Goal: Information Seeking & Learning: Learn about a topic

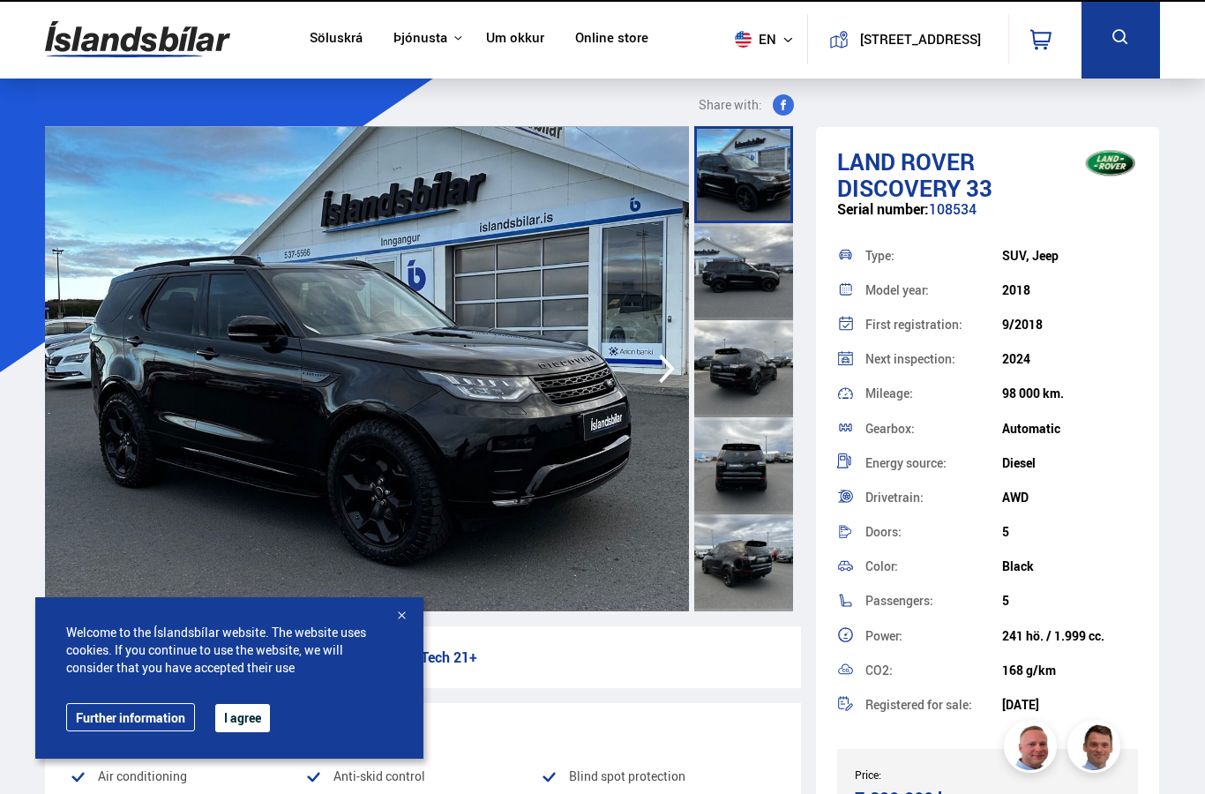
click at [197, 306] on img at bounding box center [367, 368] width 644 height 485
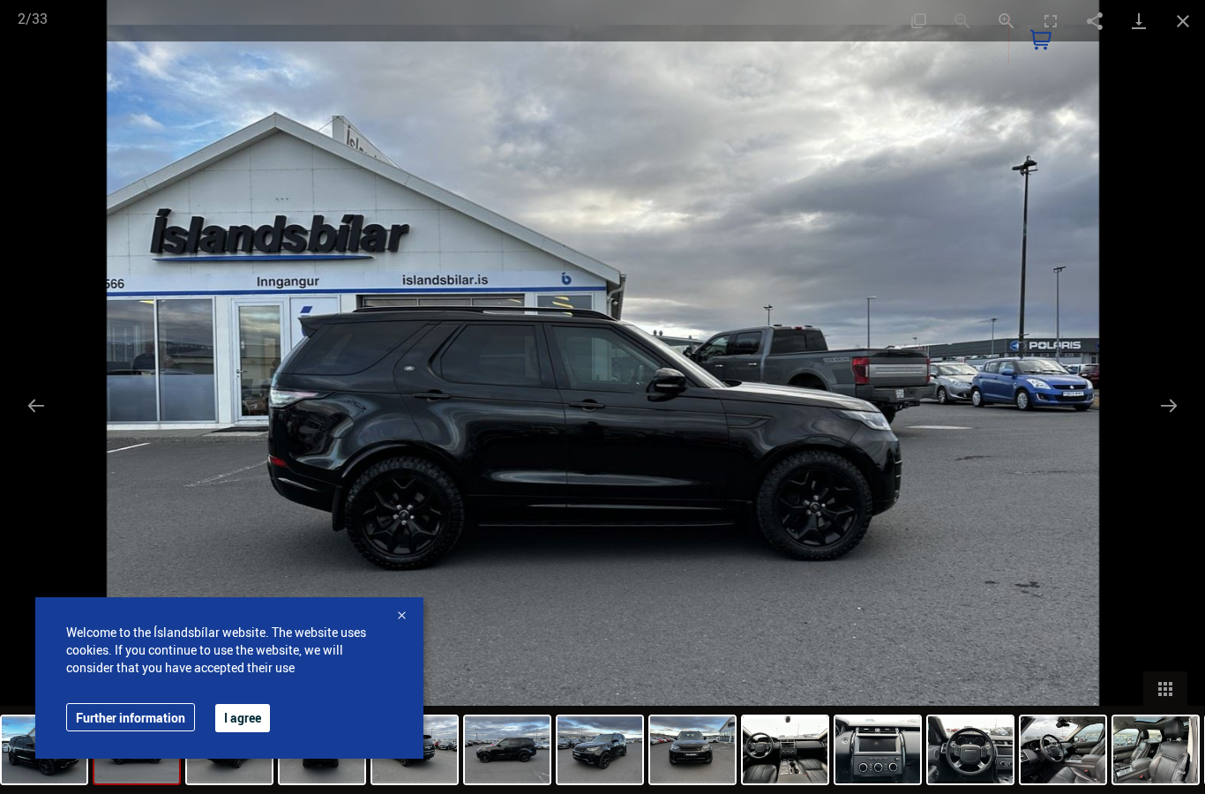
click at [229, 708] on button "I agree" at bounding box center [242, 718] width 55 height 28
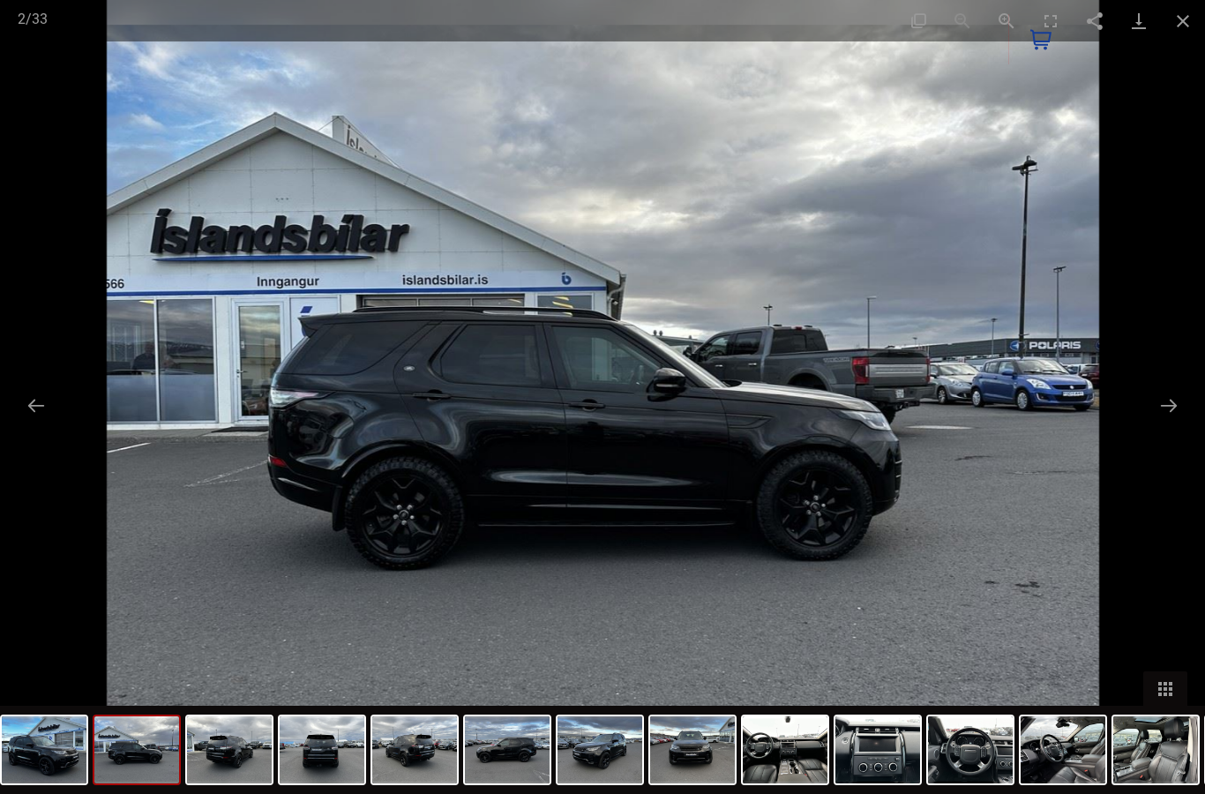
click at [1172, 416] on button "Next slide" at bounding box center [1169, 405] width 37 height 34
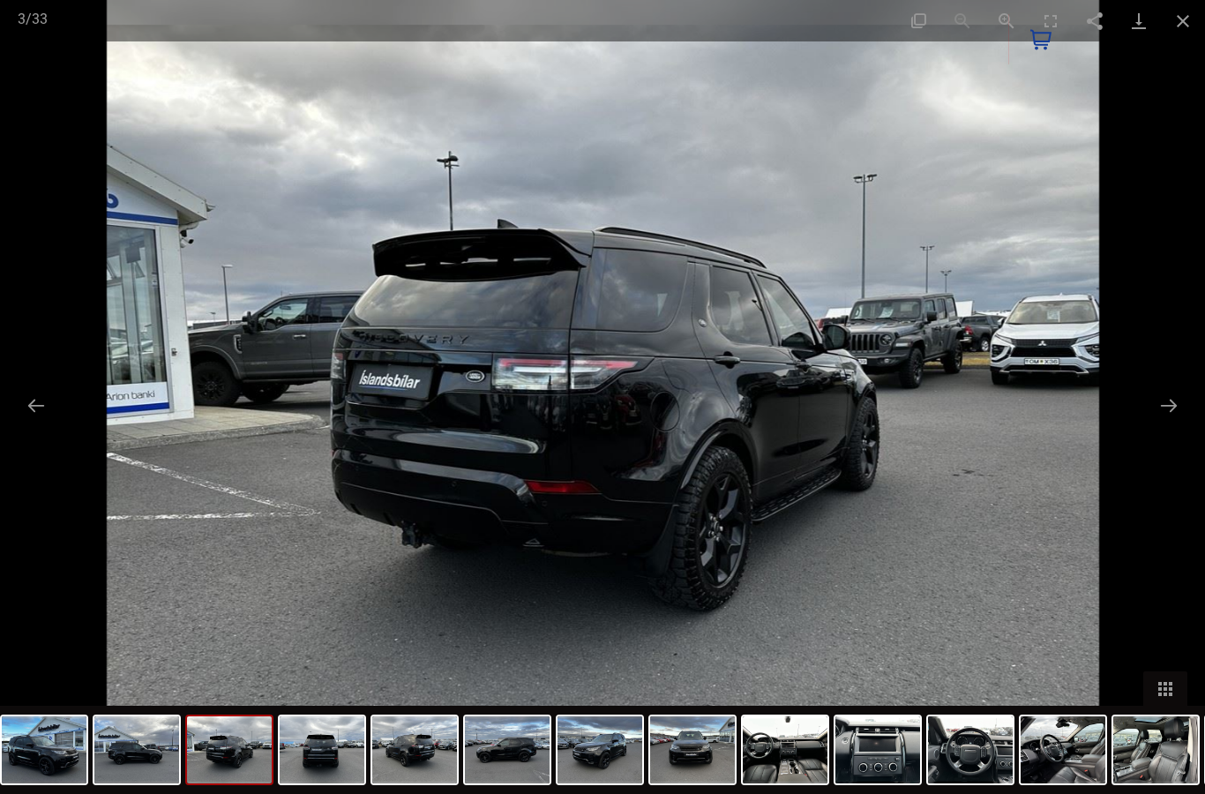
click at [1171, 413] on button "Next slide" at bounding box center [1169, 405] width 37 height 34
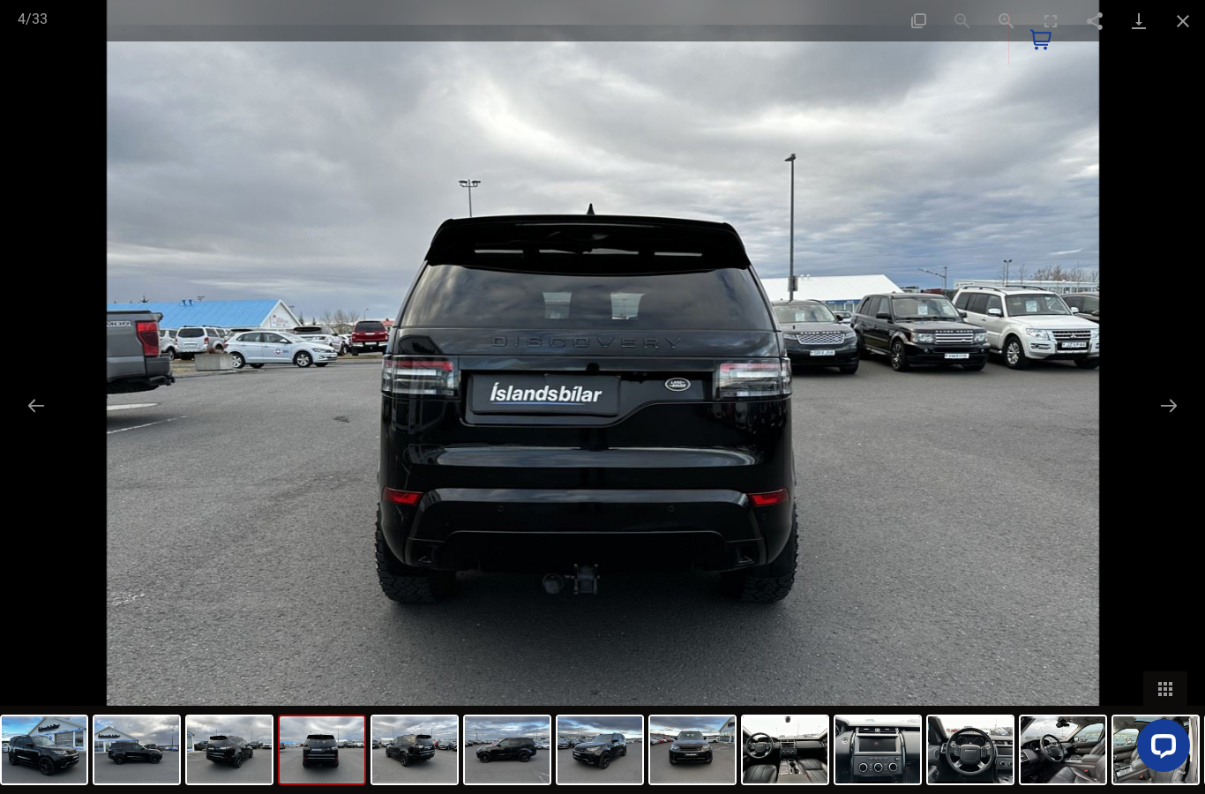
click at [1166, 411] on button "Next slide" at bounding box center [1169, 405] width 37 height 34
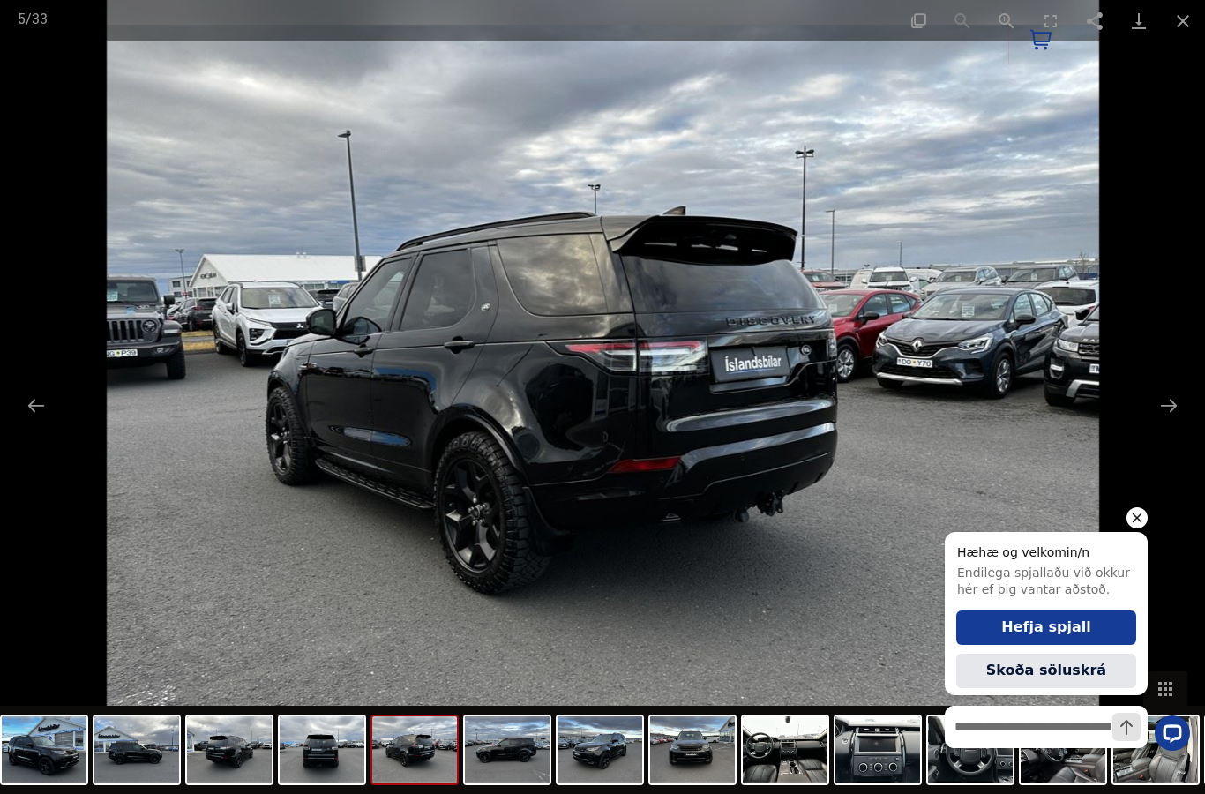
click at [1175, 396] on button "Next slide" at bounding box center [1169, 405] width 37 height 34
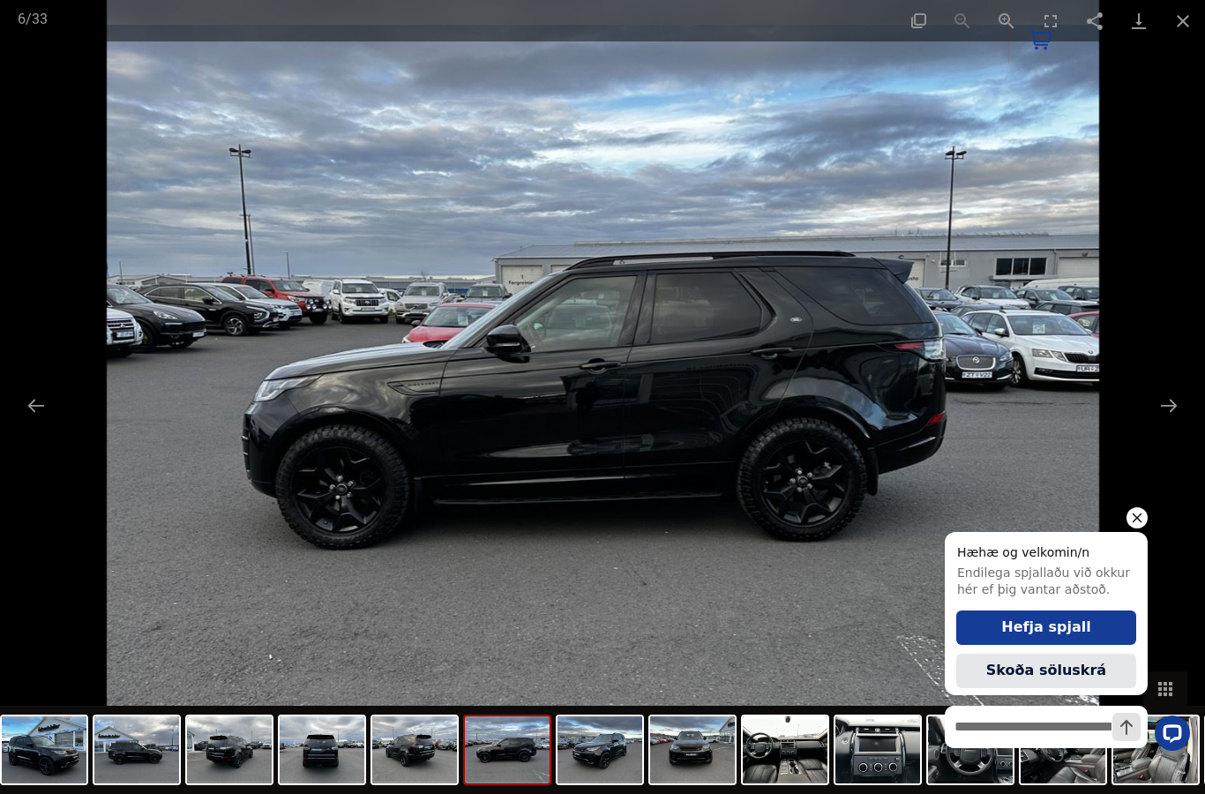
click at [1143, 526] on icon "Hide greeting" at bounding box center [1137, 517] width 21 height 21
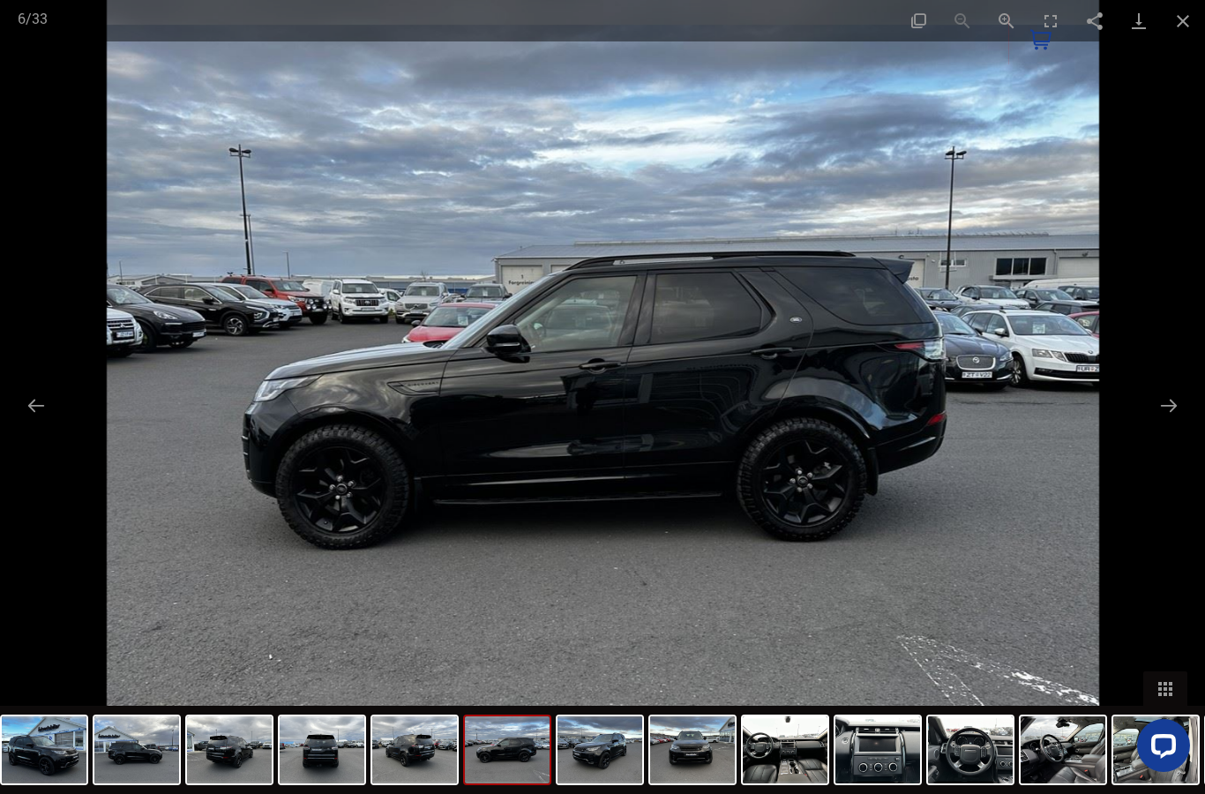
click at [1175, 399] on button "Next slide" at bounding box center [1169, 405] width 37 height 34
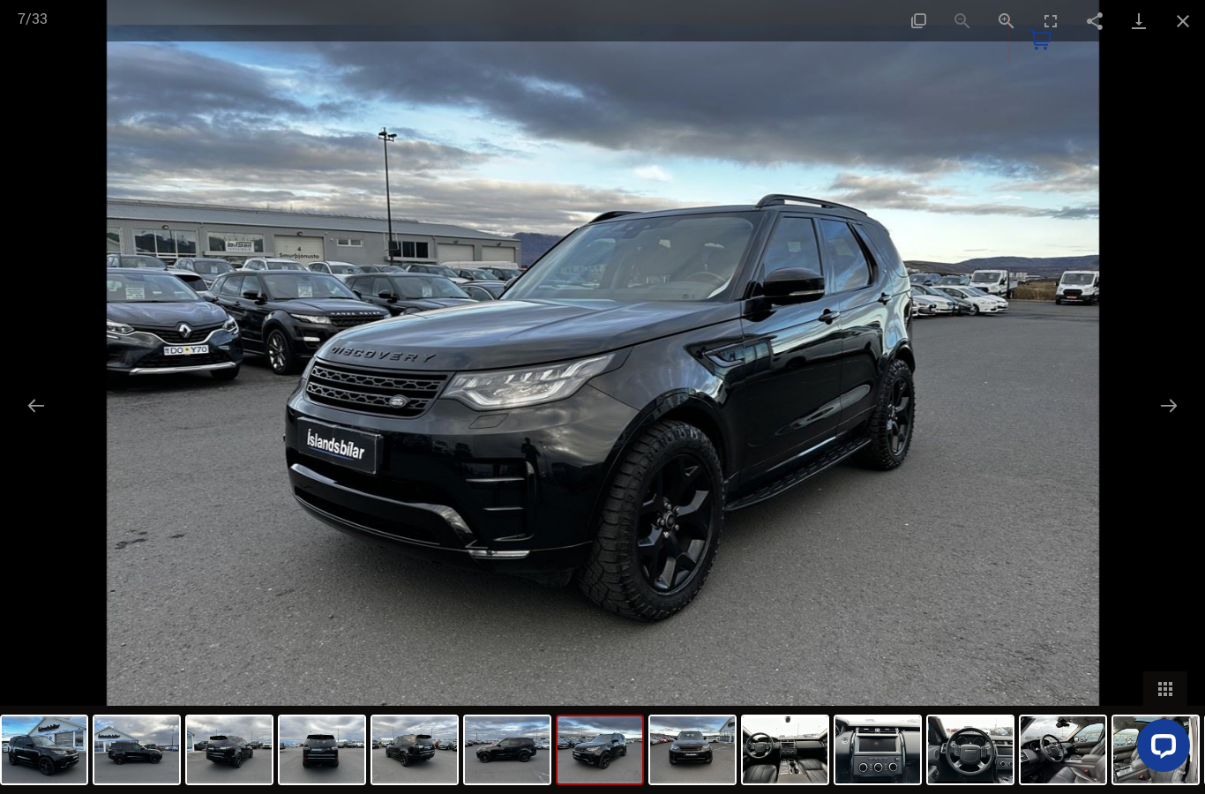
click at [1173, 401] on button "Next slide" at bounding box center [1169, 405] width 37 height 34
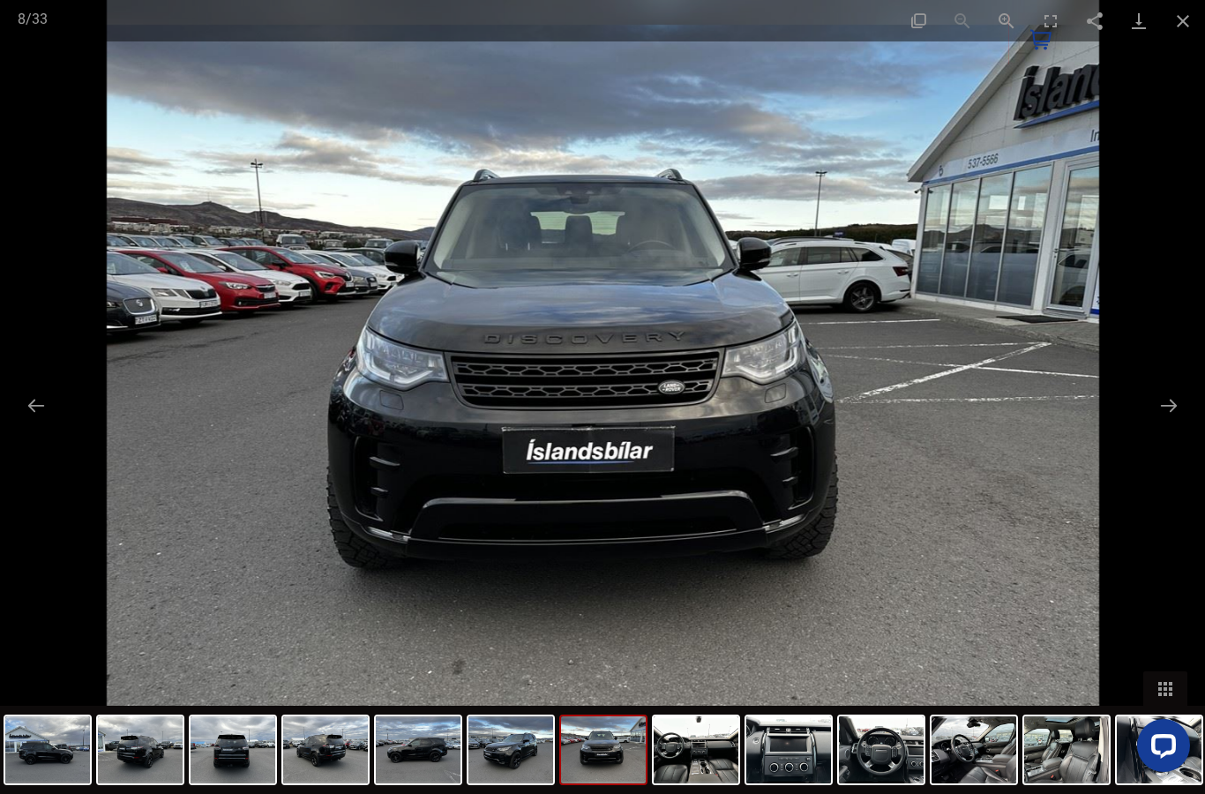
click at [1166, 408] on button "Next slide" at bounding box center [1169, 405] width 37 height 34
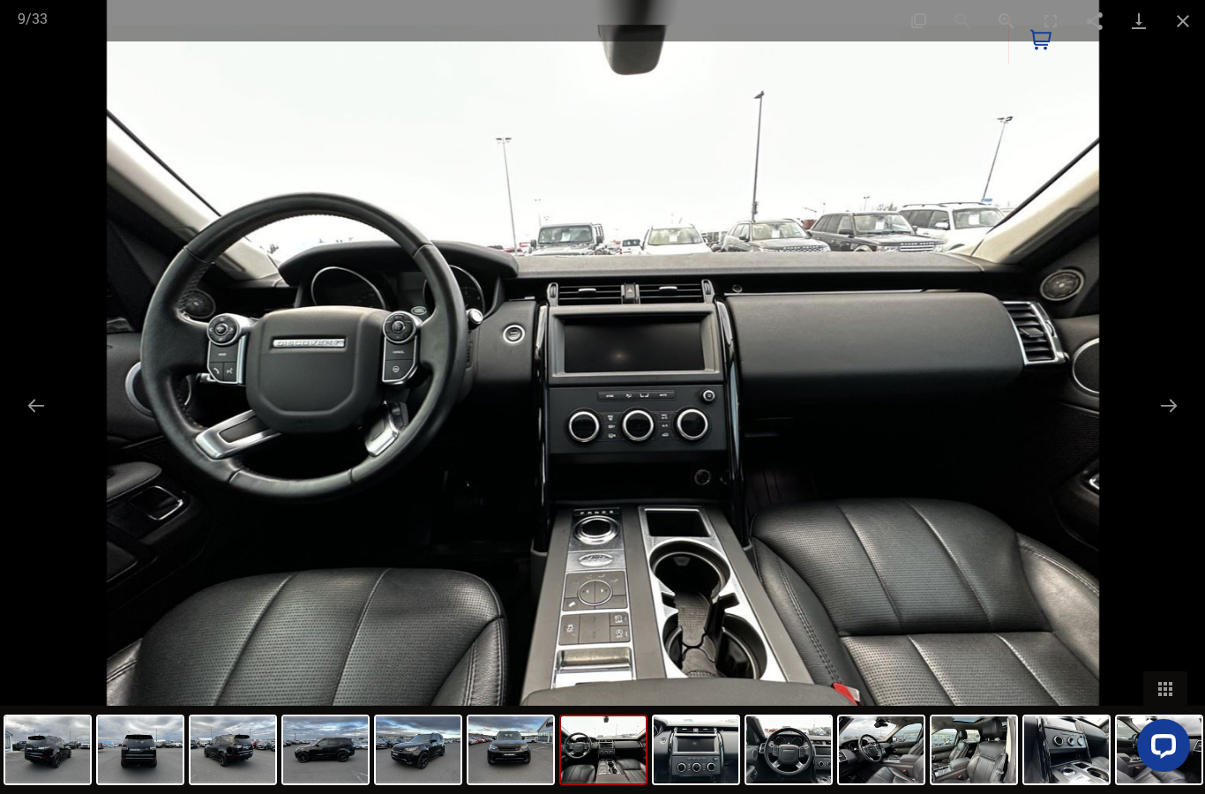
click at [1163, 405] on button "Next slide" at bounding box center [1169, 405] width 37 height 34
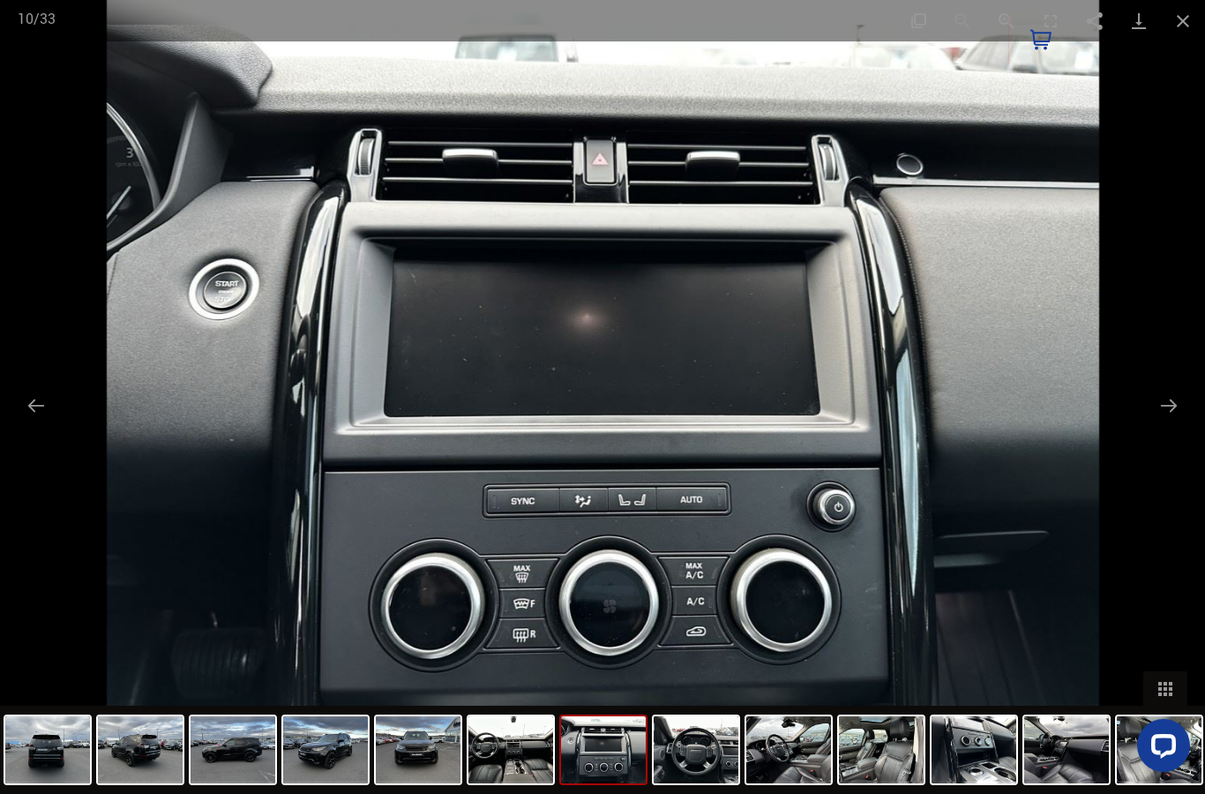
click at [1159, 402] on button "Next slide" at bounding box center [1169, 405] width 37 height 34
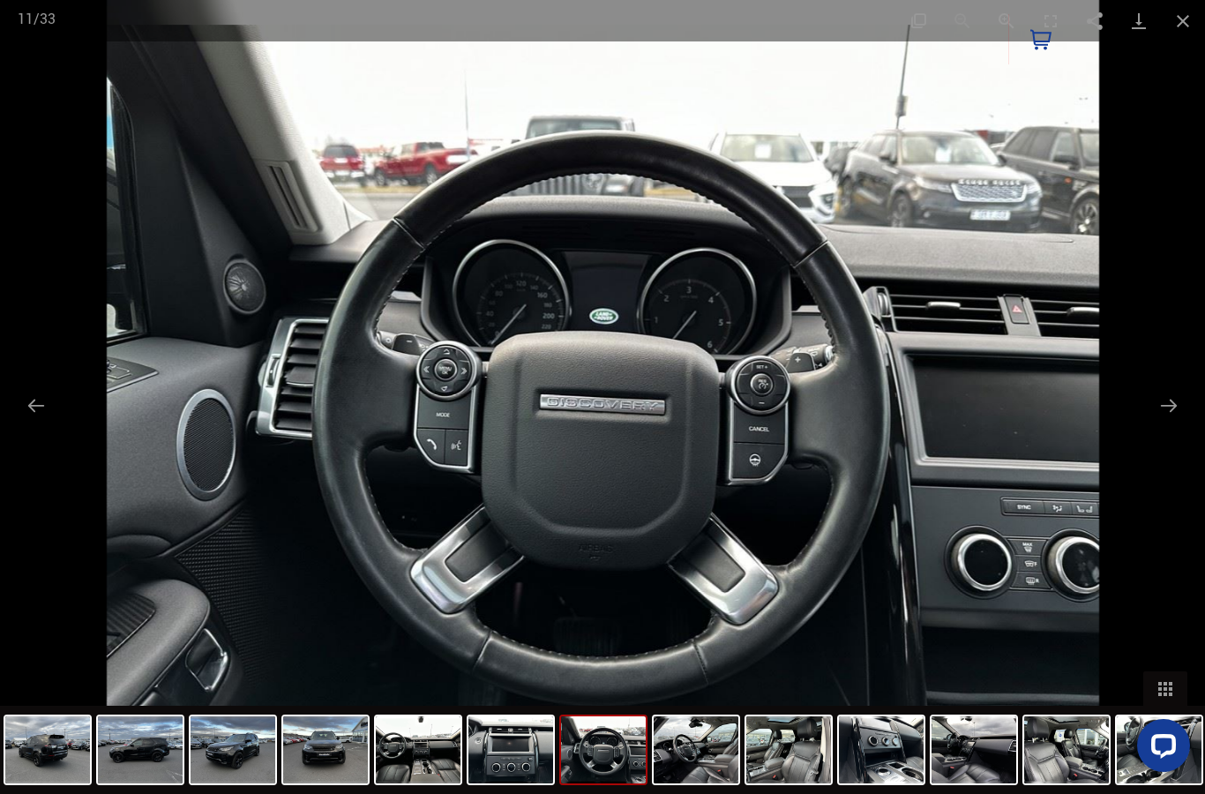
click at [1162, 401] on button "Next slide" at bounding box center [1169, 405] width 37 height 34
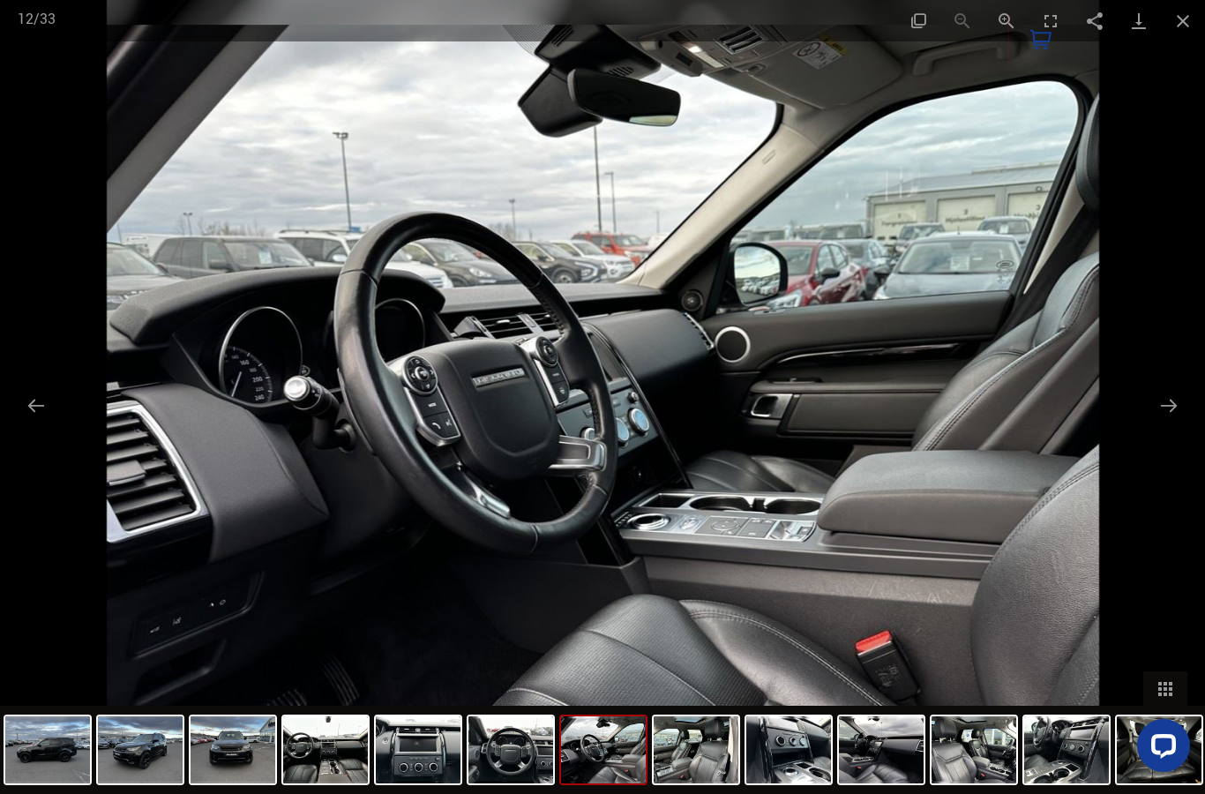
click at [1160, 404] on button "Next slide" at bounding box center [1169, 405] width 37 height 34
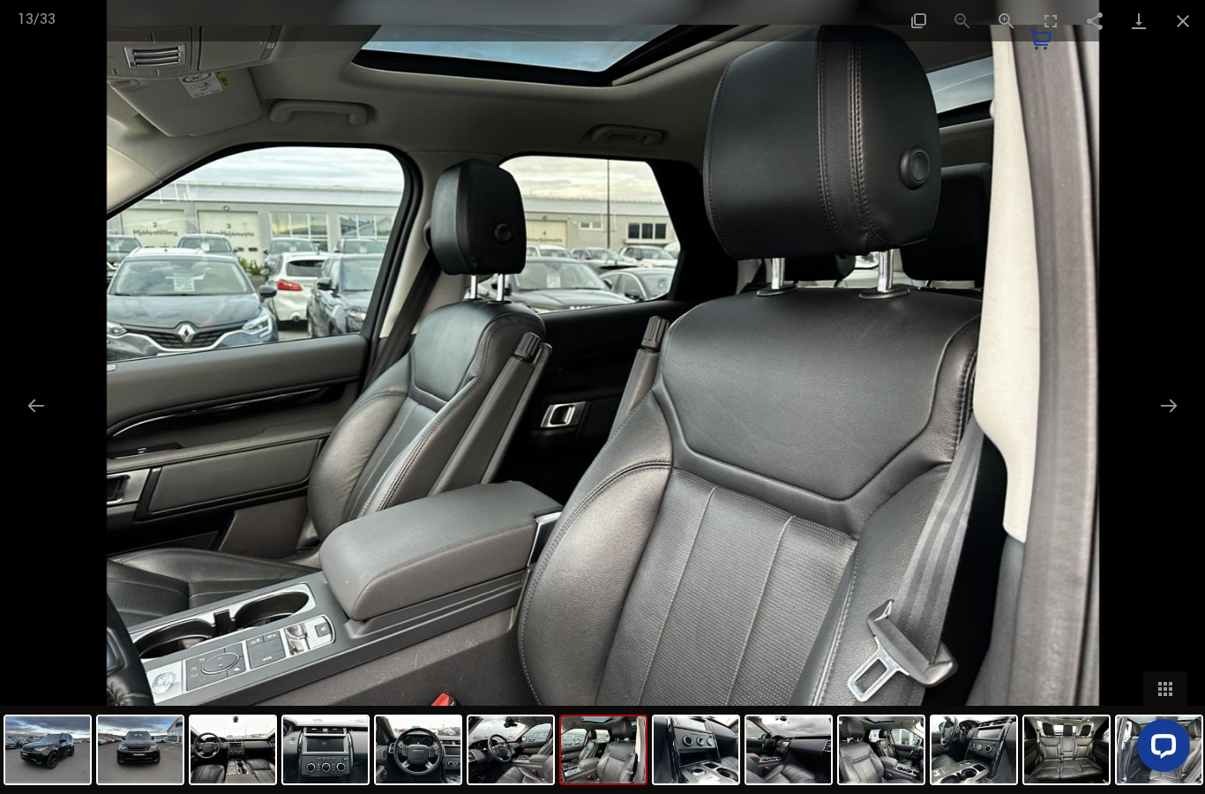
click at [1156, 407] on button "Next slide" at bounding box center [1169, 405] width 37 height 34
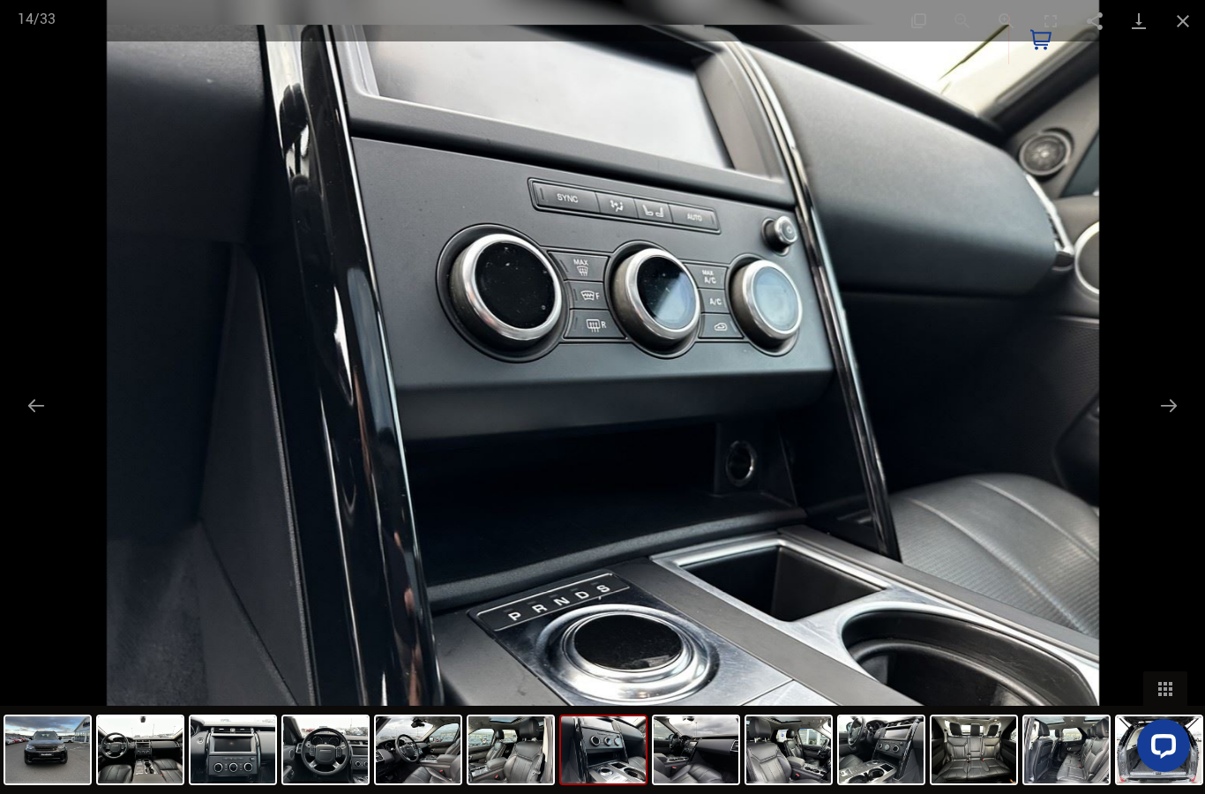
click at [1156, 403] on button "Next slide" at bounding box center [1169, 405] width 37 height 34
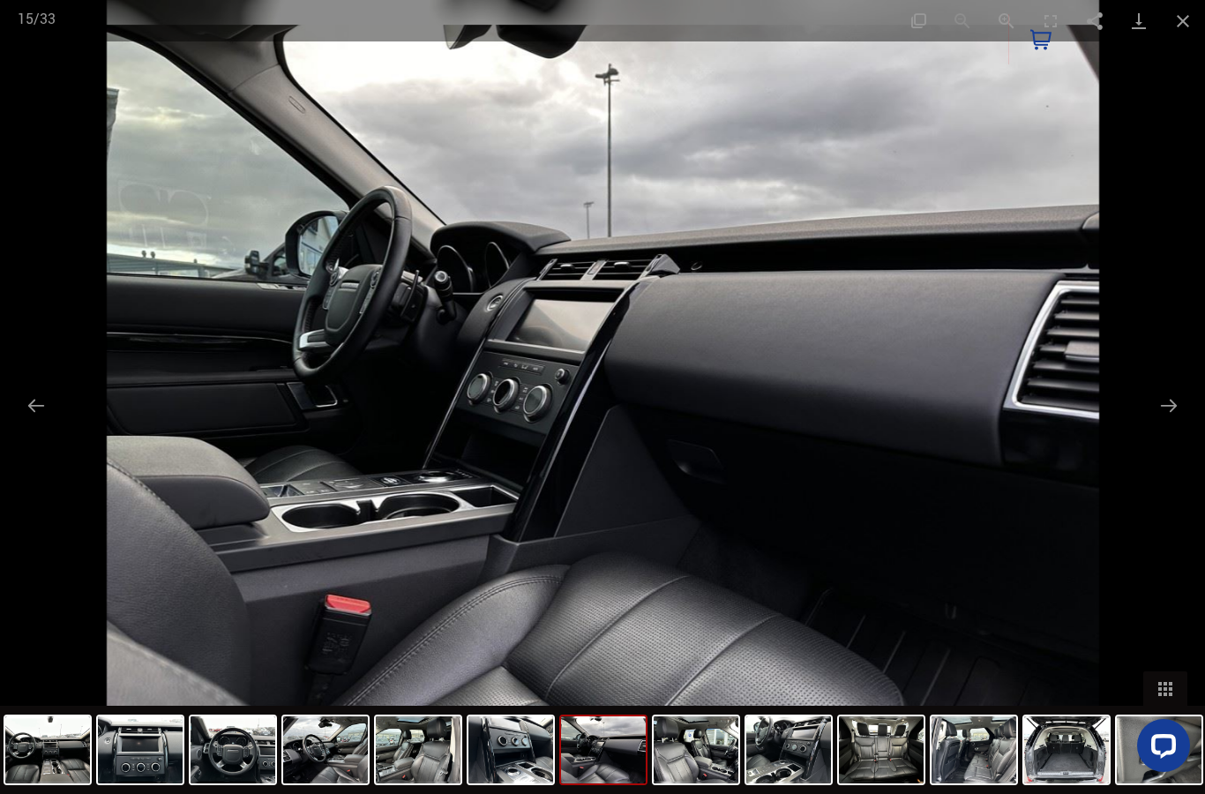
click at [1155, 406] on button "Next slide" at bounding box center [1169, 405] width 37 height 34
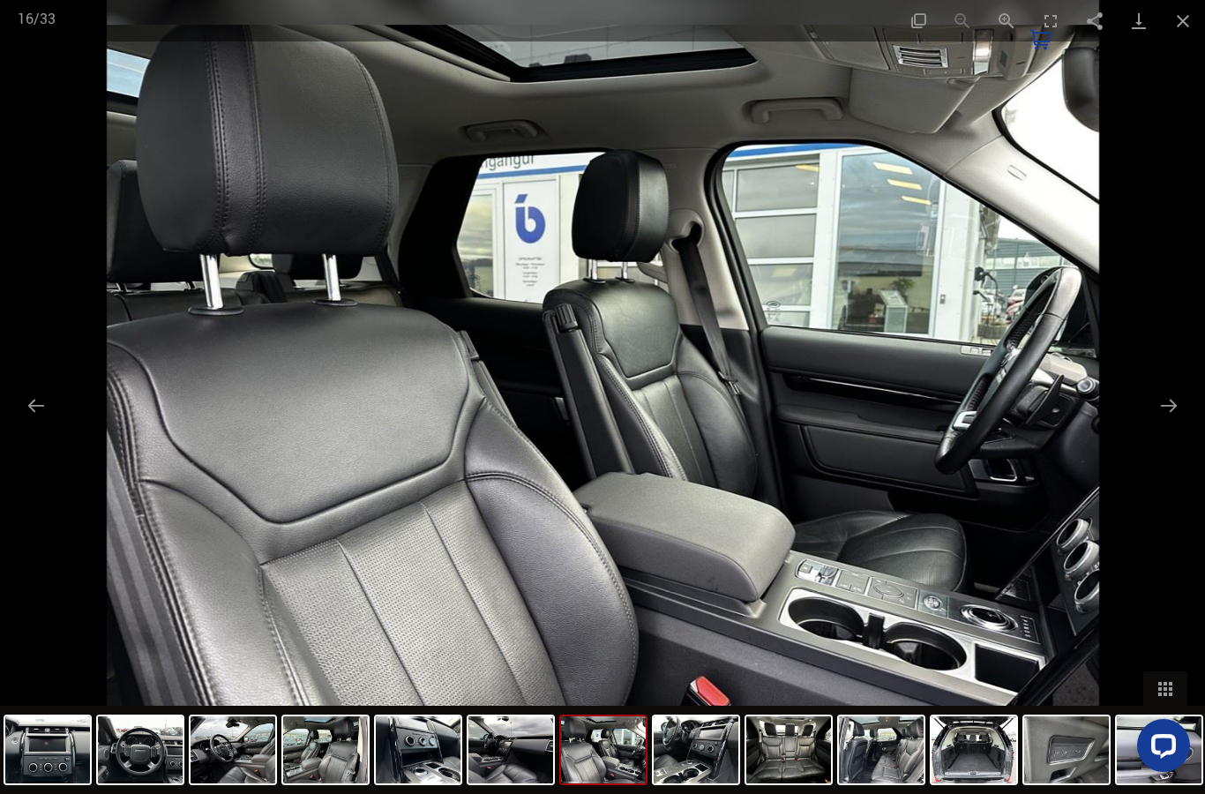
click at [1155, 409] on button "Next slide" at bounding box center [1169, 405] width 37 height 34
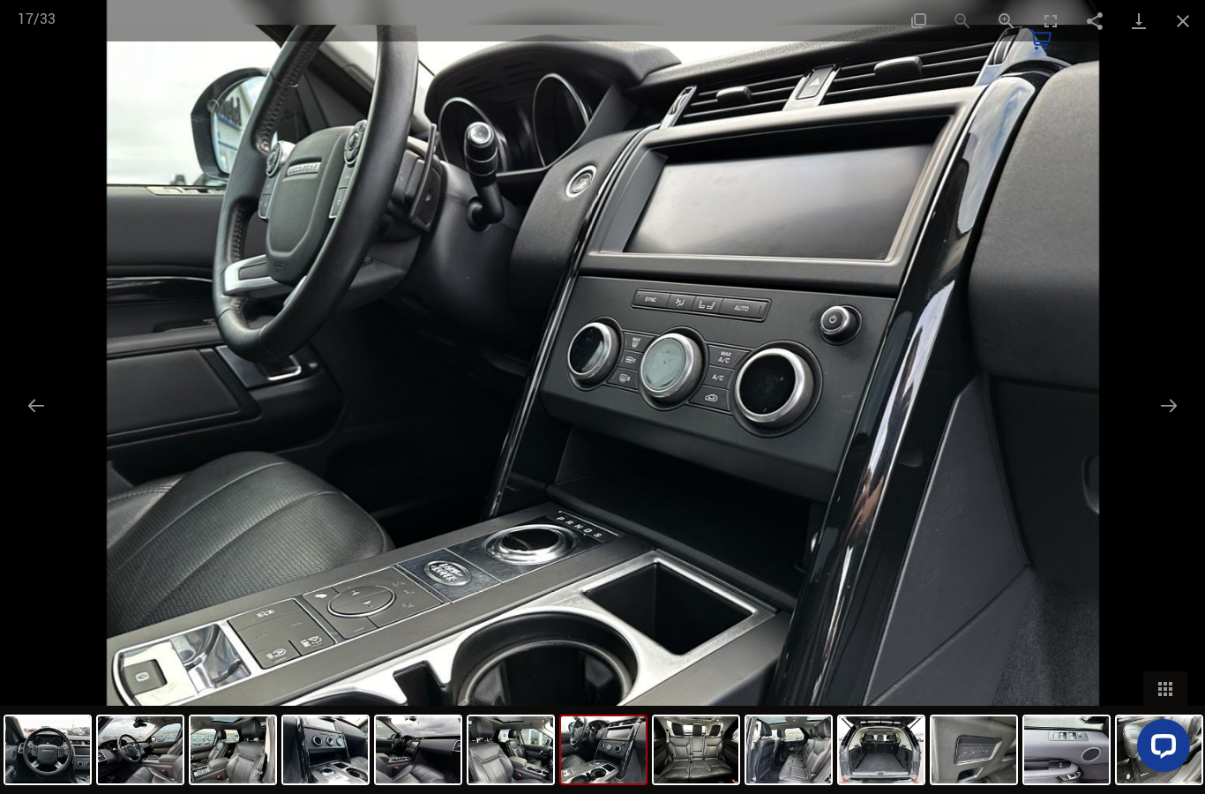
click at [1175, 401] on button "Next slide" at bounding box center [1169, 405] width 37 height 34
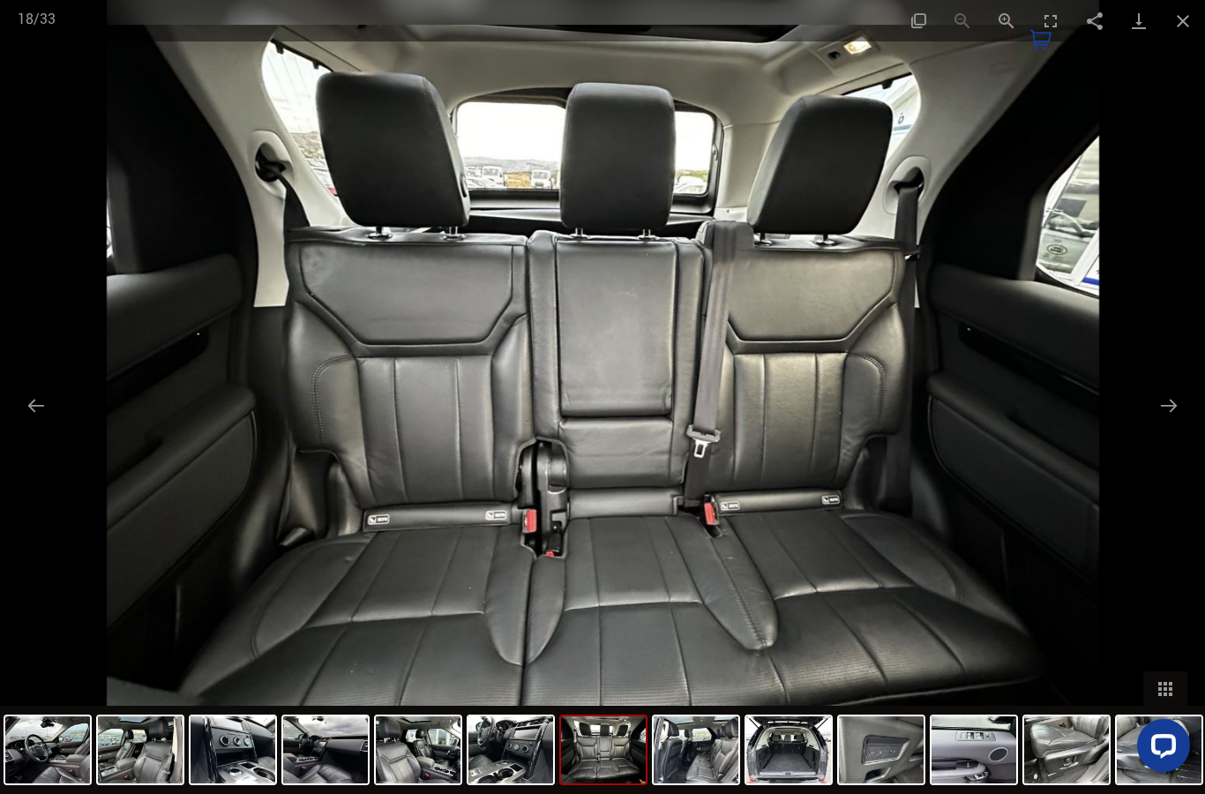
click at [1173, 399] on button "Next slide" at bounding box center [1169, 405] width 37 height 34
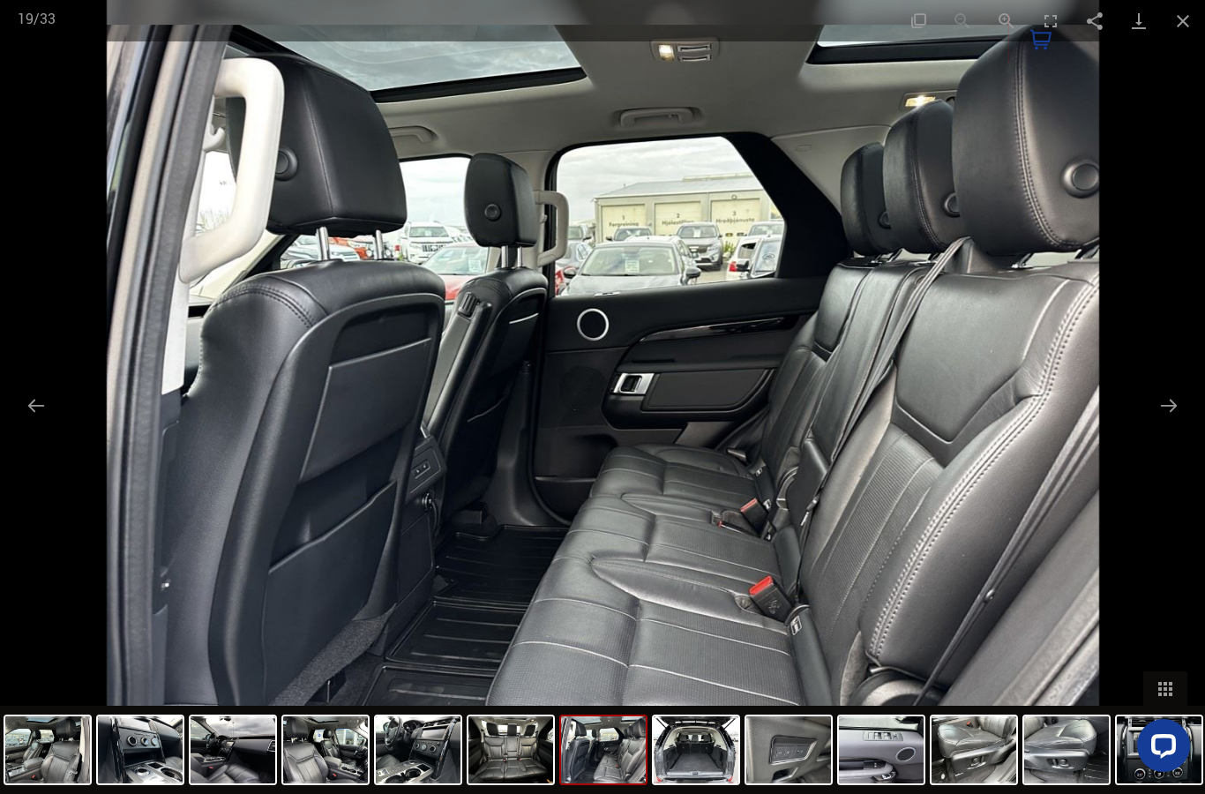
click at [1163, 401] on button "Next slide" at bounding box center [1169, 405] width 37 height 34
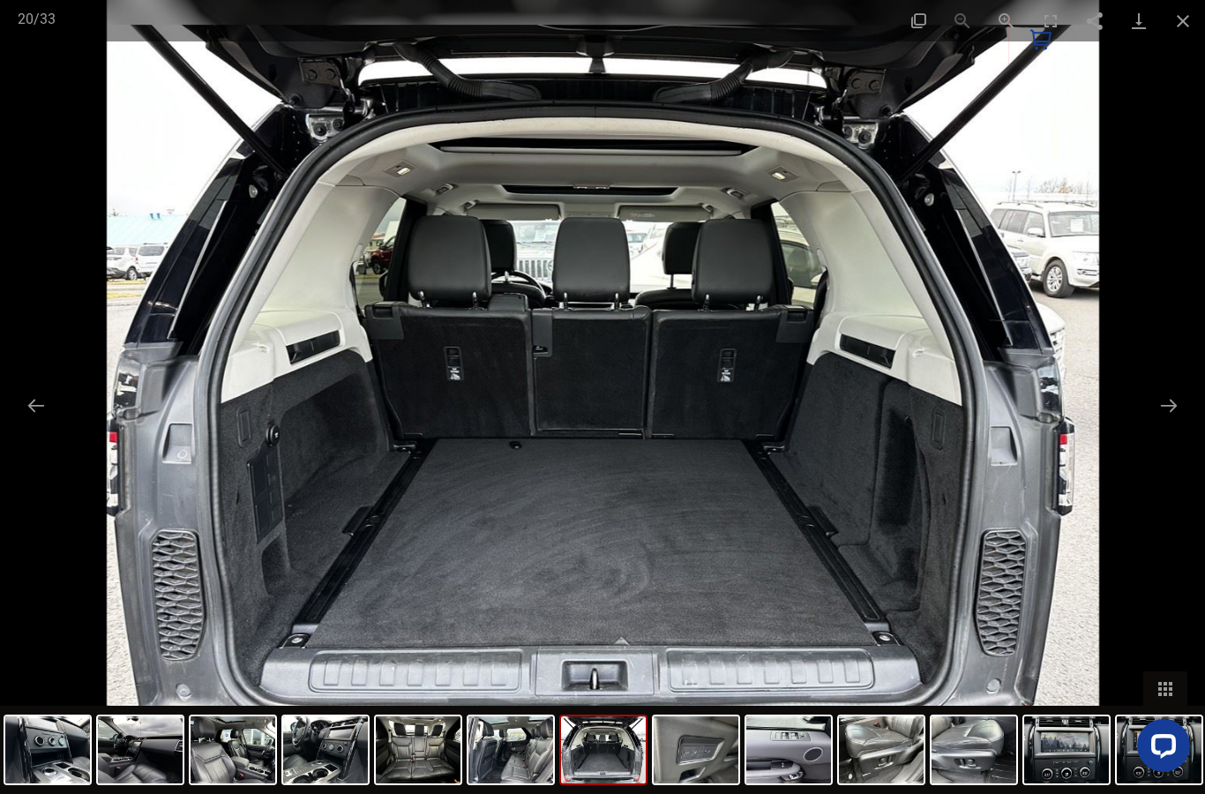
click at [1170, 405] on button "Next slide" at bounding box center [1169, 405] width 37 height 34
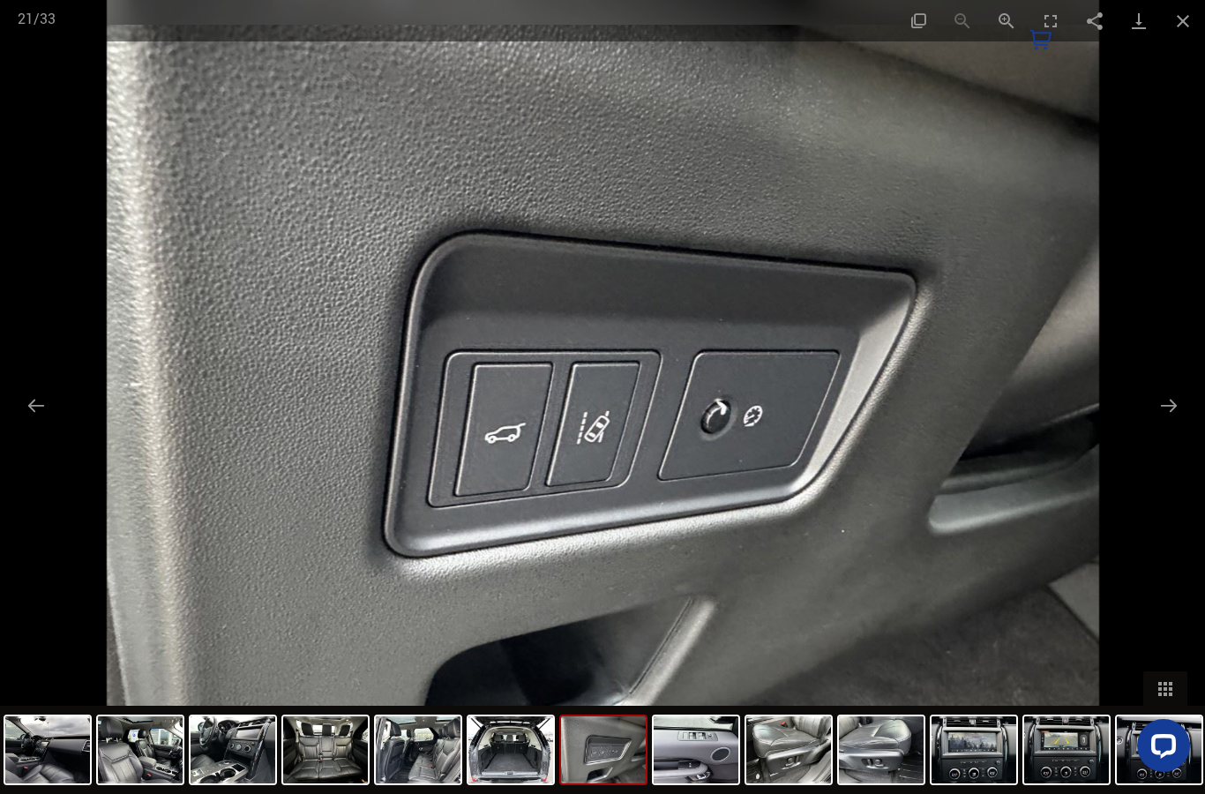
click at [1162, 408] on button "Next slide" at bounding box center [1169, 405] width 37 height 34
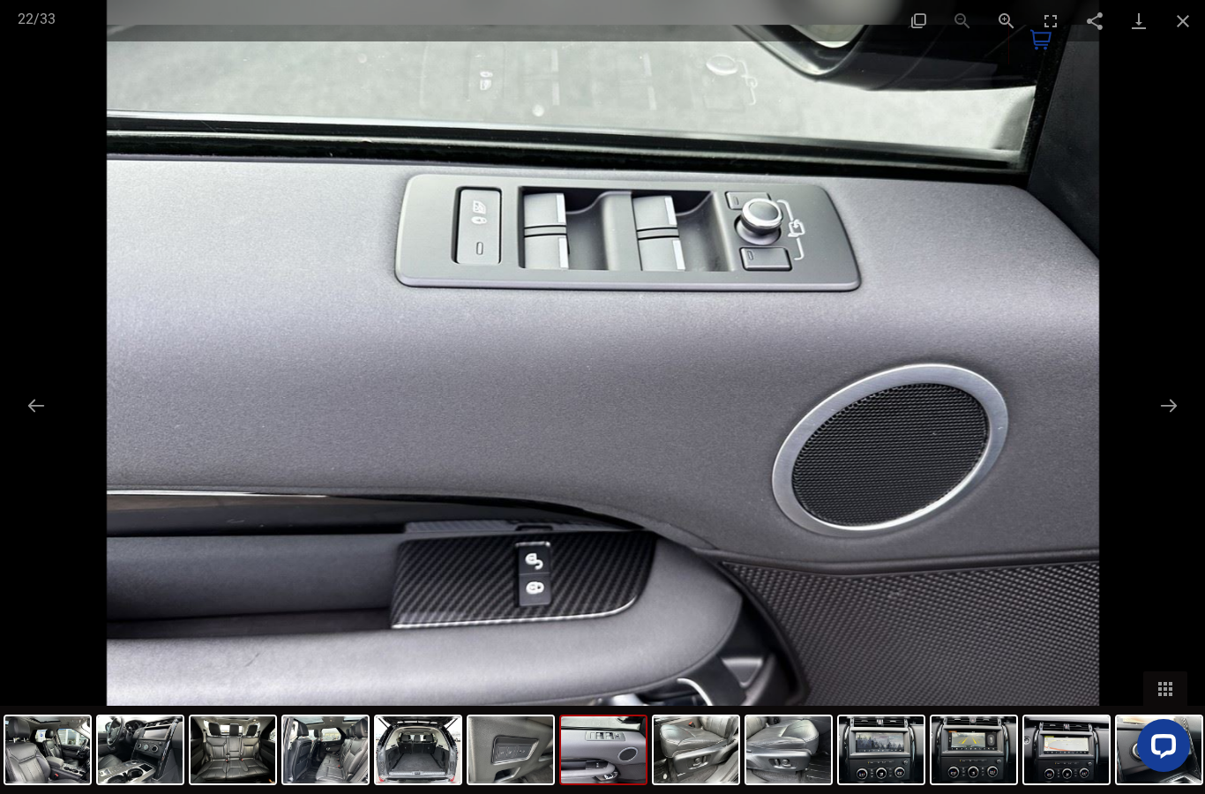
click at [1173, 401] on button "Next slide" at bounding box center [1169, 405] width 37 height 34
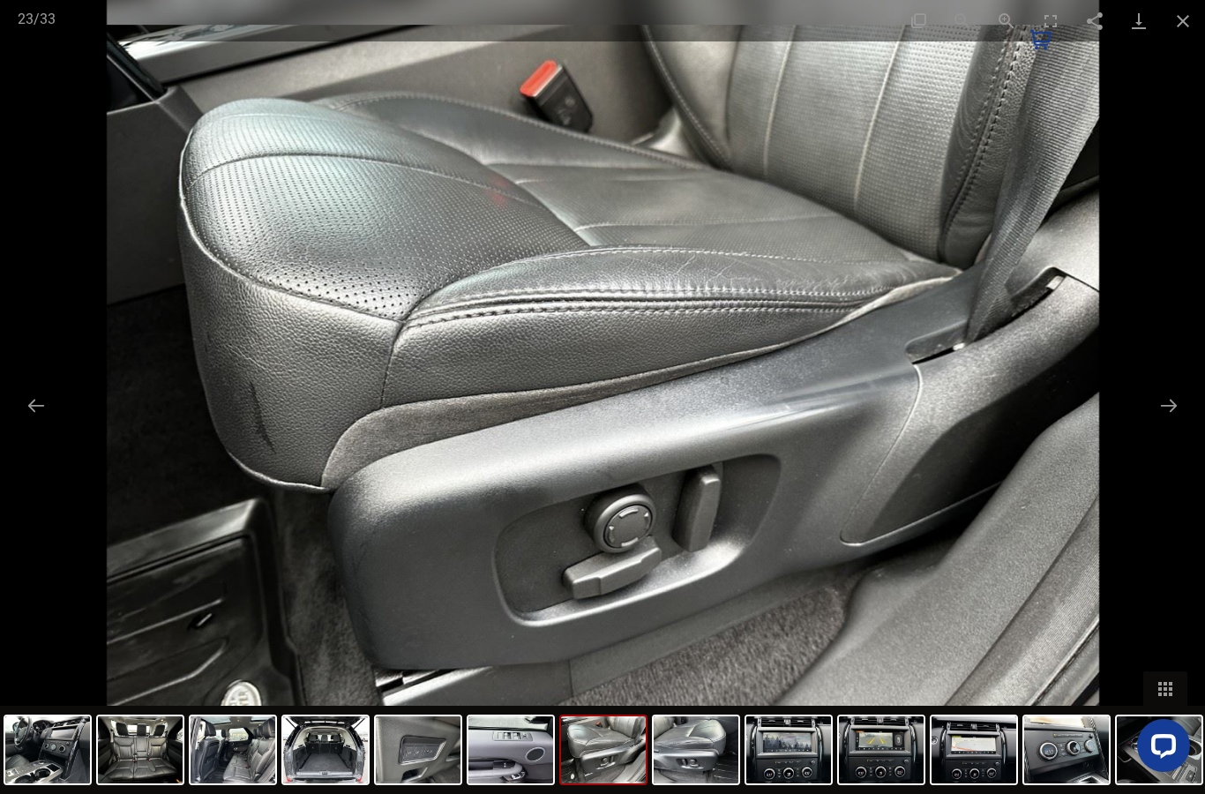
click at [1178, 404] on button "Next slide" at bounding box center [1169, 405] width 37 height 34
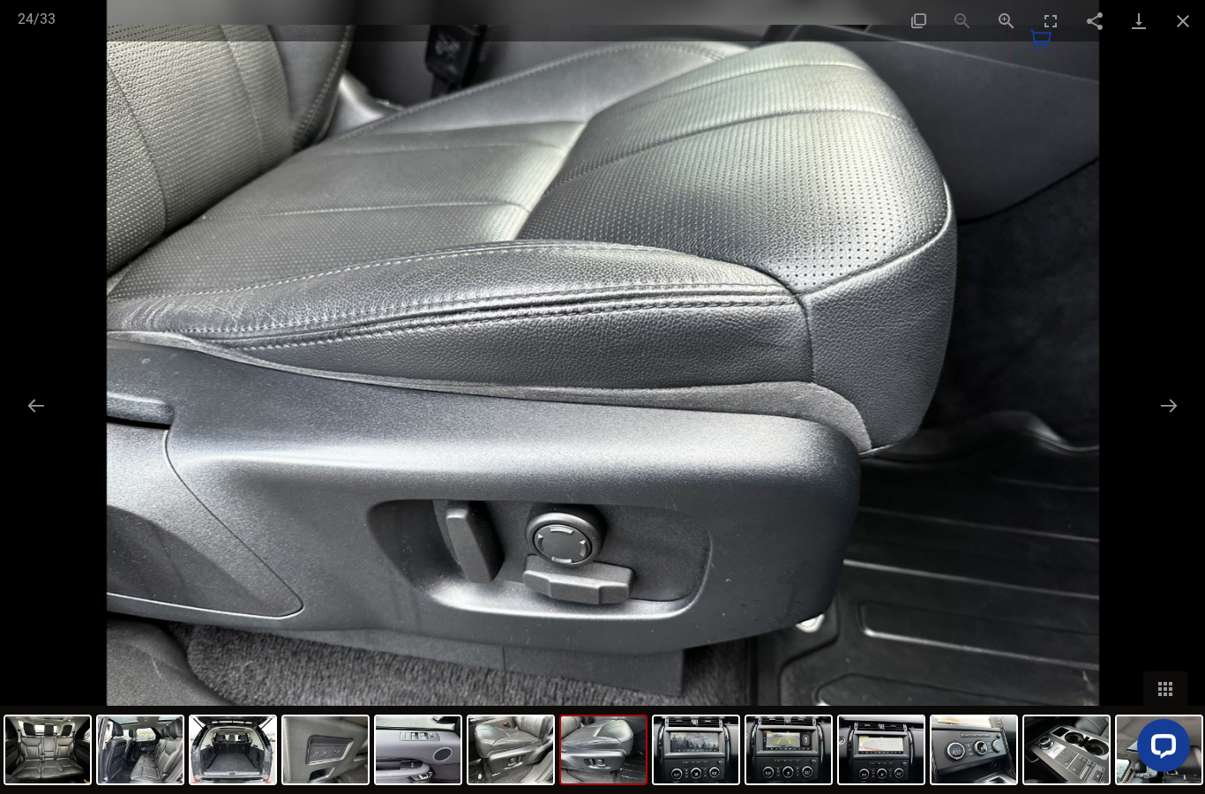
click at [1173, 403] on button "Next slide" at bounding box center [1169, 405] width 37 height 34
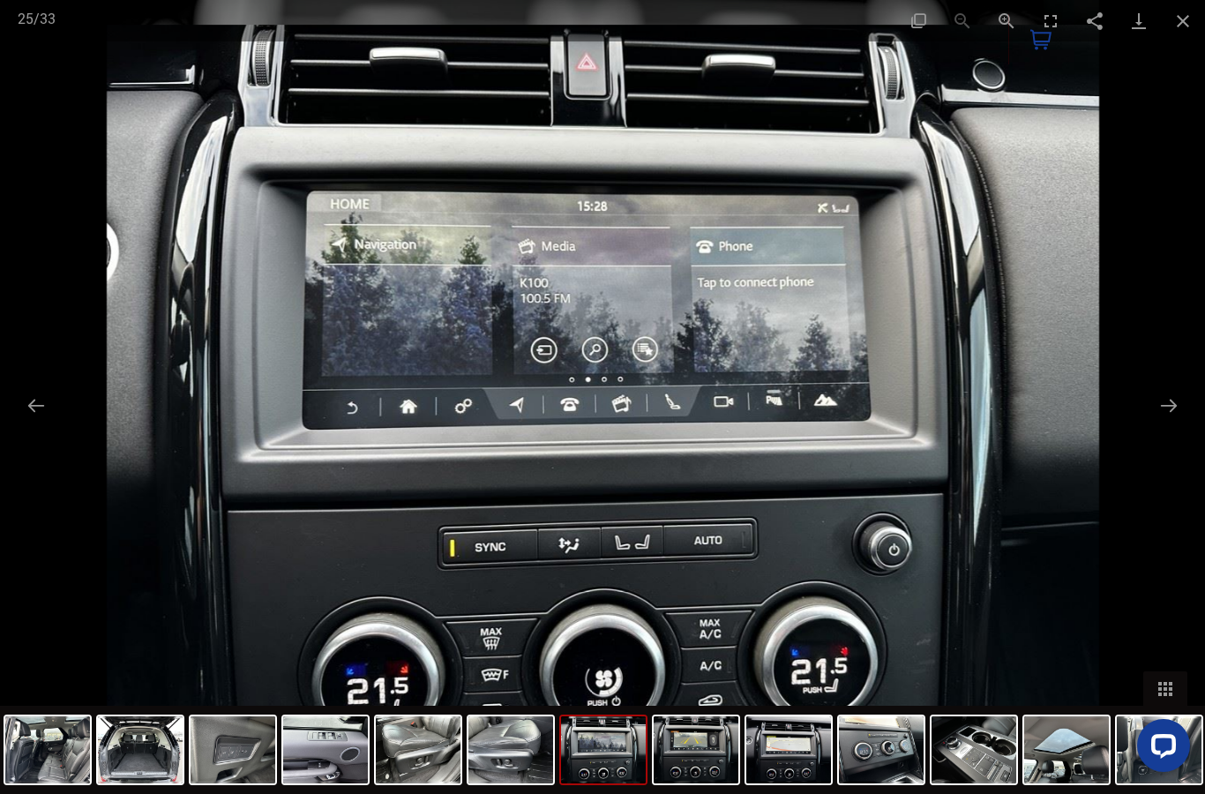
click at [1169, 403] on button "Next slide" at bounding box center [1169, 405] width 37 height 34
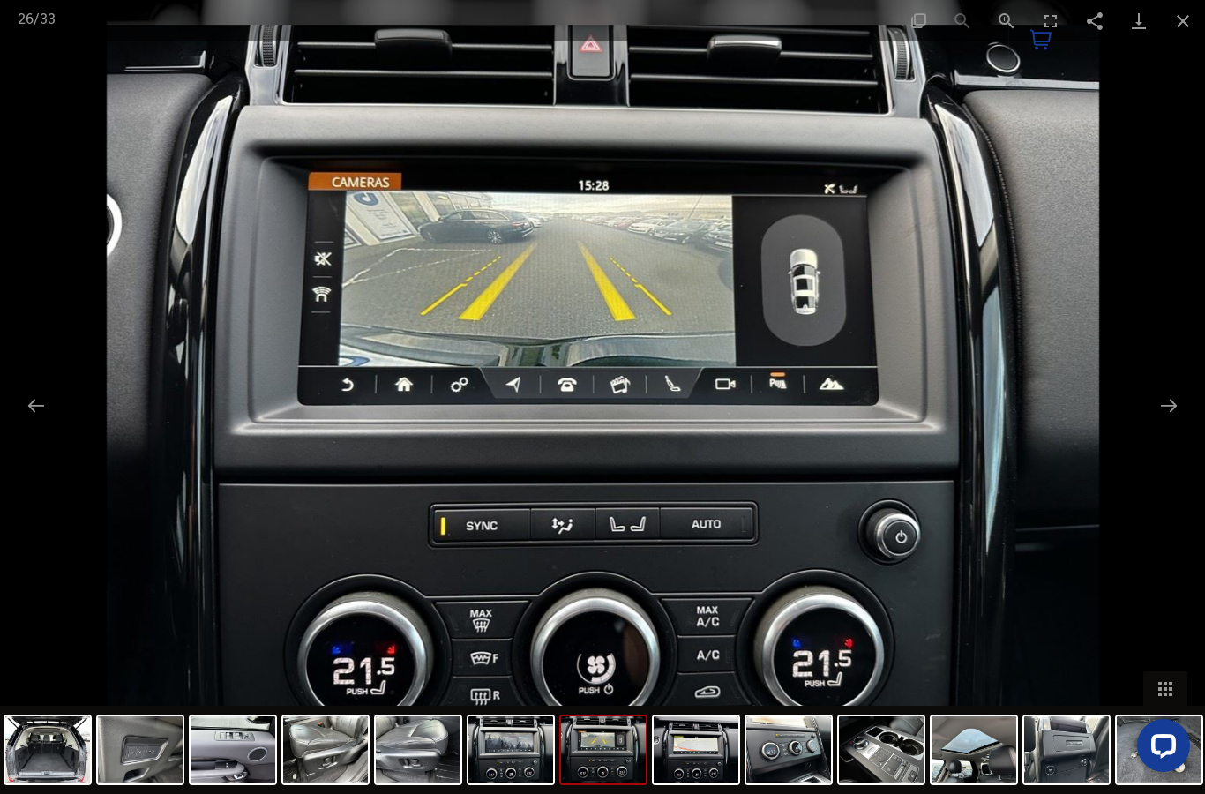
click at [1170, 404] on button "Next slide" at bounding box center [1169, 405] width 37 height 34
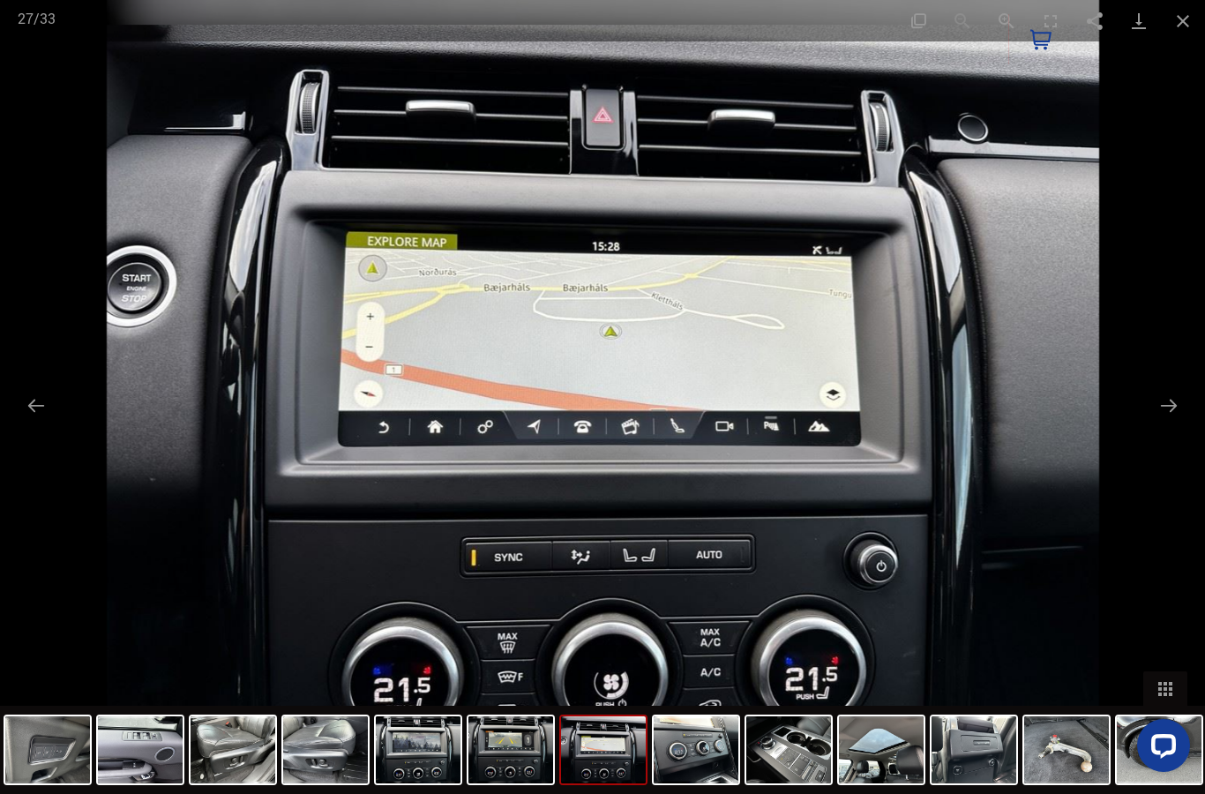
click at [1165, 406] on button "Next slide" at bounding box center [1169, 405] width 37 height 34
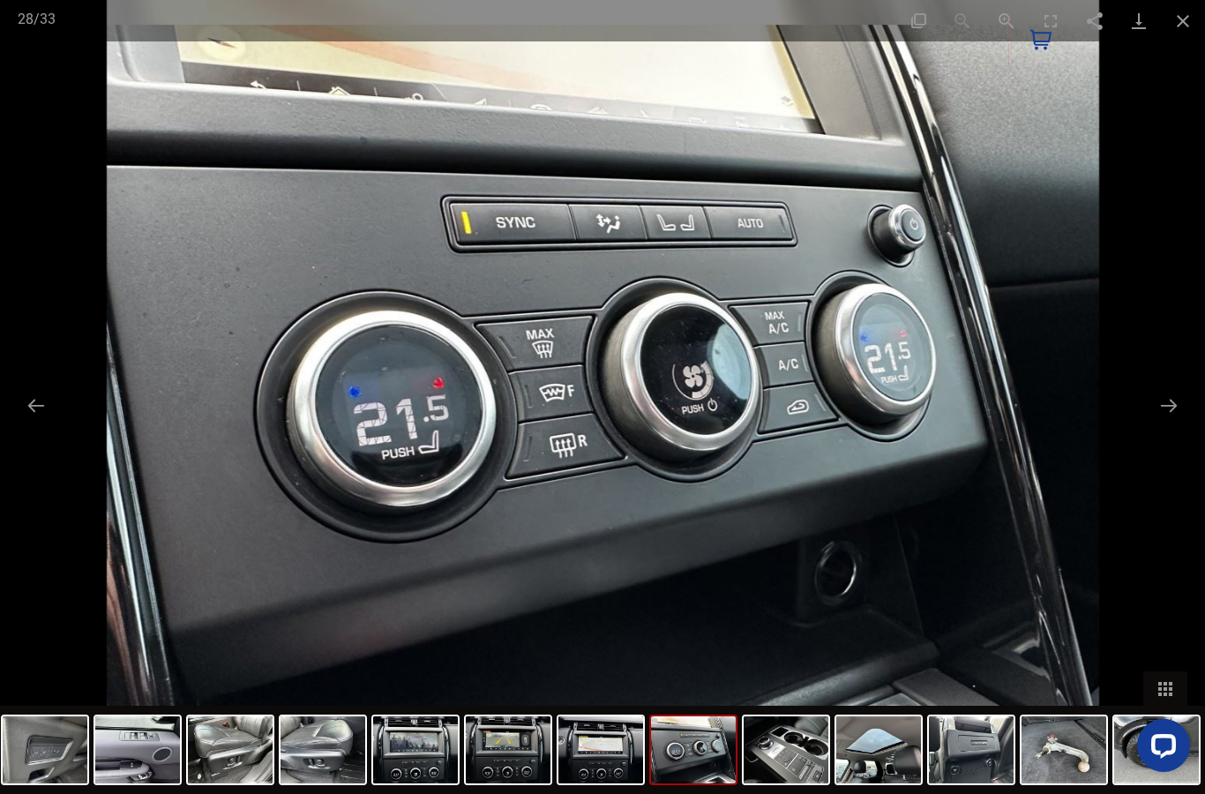
click at [1166, 407] on button "Next slide" at bounding box center [1169, 405] width 37 height 34
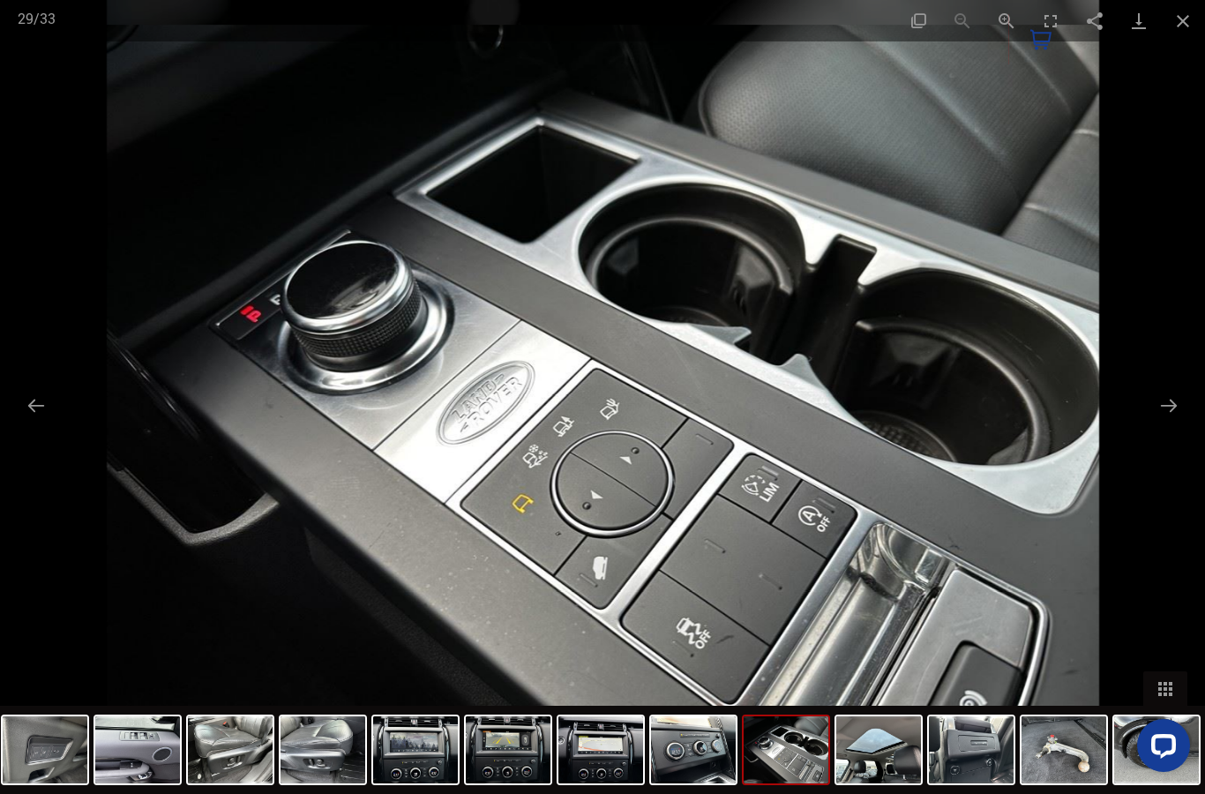
click at [1173, 412] on button "Next slide" at bounding box center [1169, 405] width 37 height 34
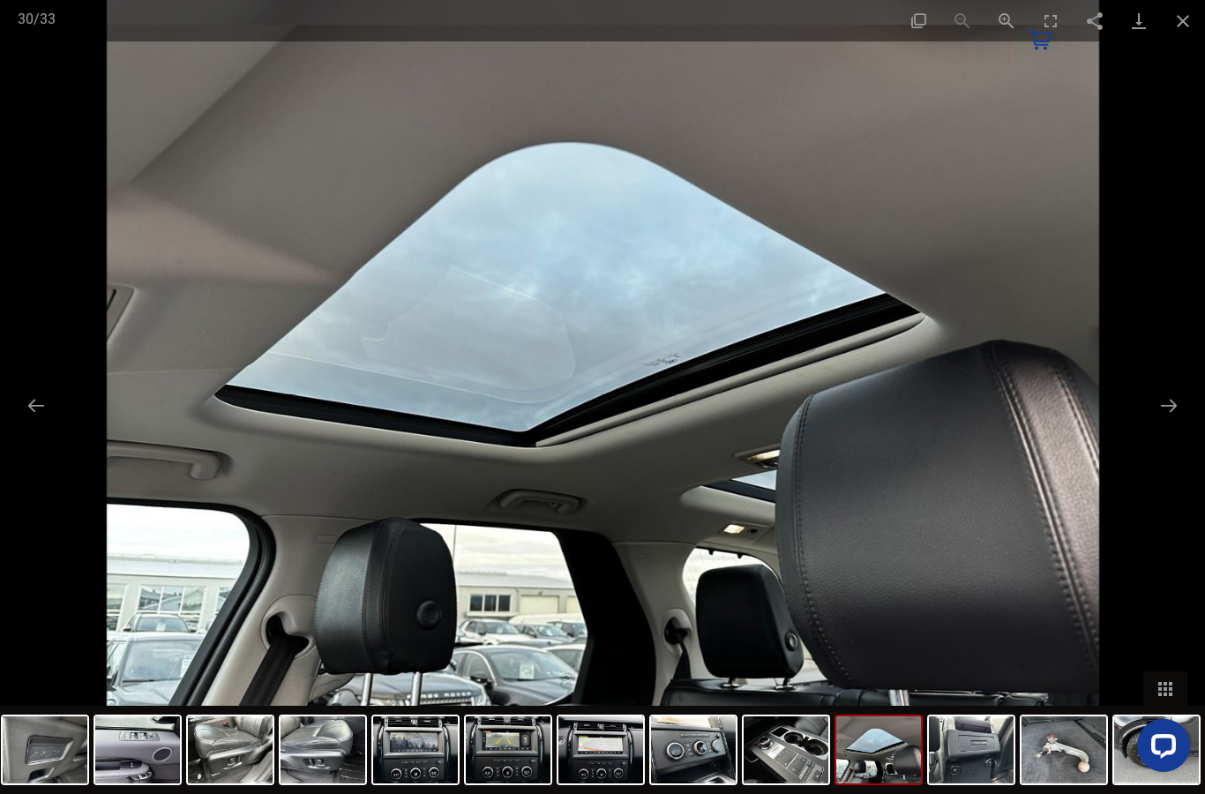
click at [1169, 416] on button "Next slide" at bounding box center [1169, 405] width 37 height 34
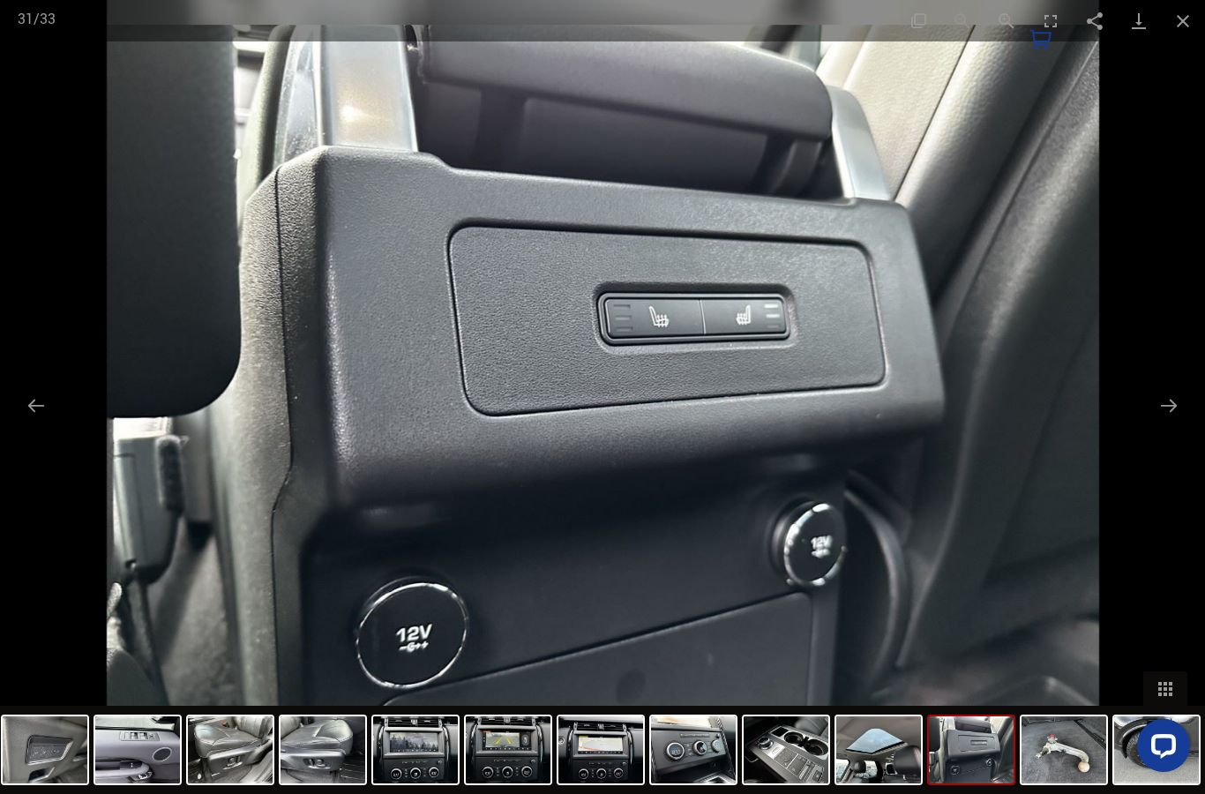
click at [1168, 416] on button "Next slide" at bounding box center [1169, 405] width 37 height 34
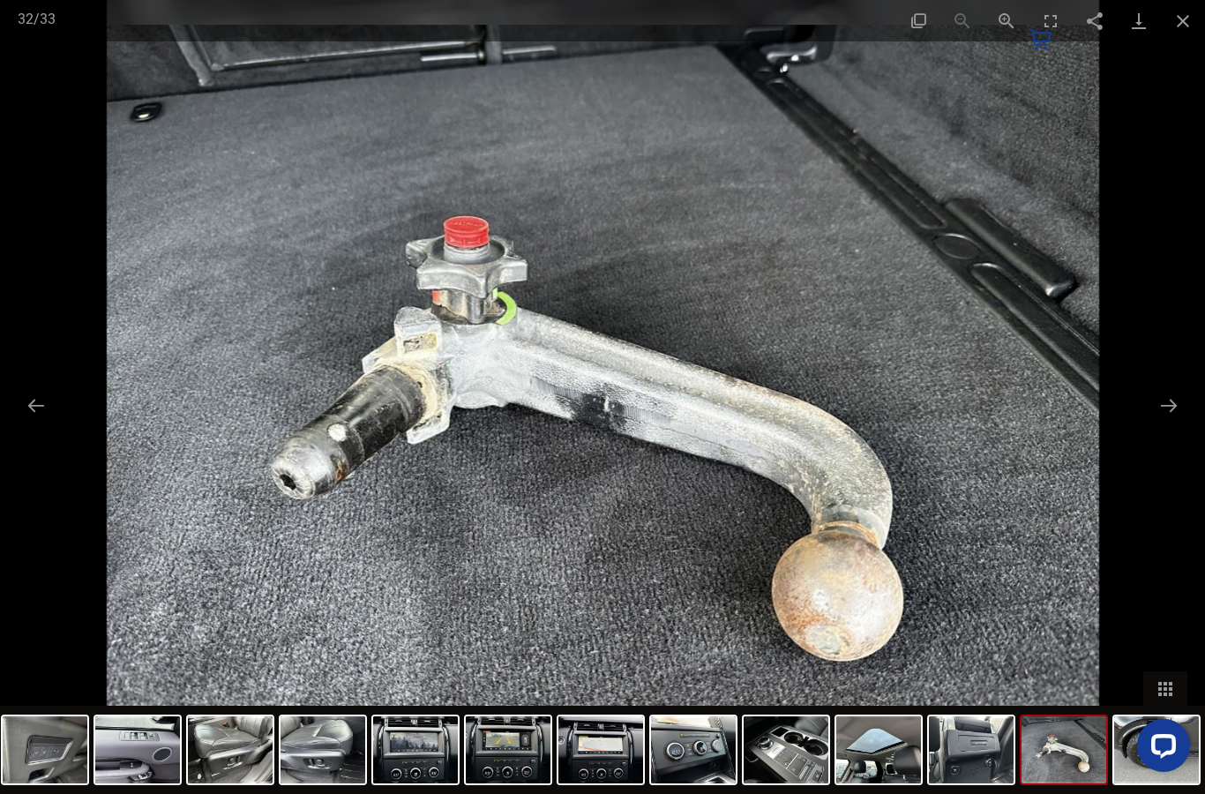
click at [1176, 411] on button "Next slide" at bounding box center [1169, 405] width 37 height 34
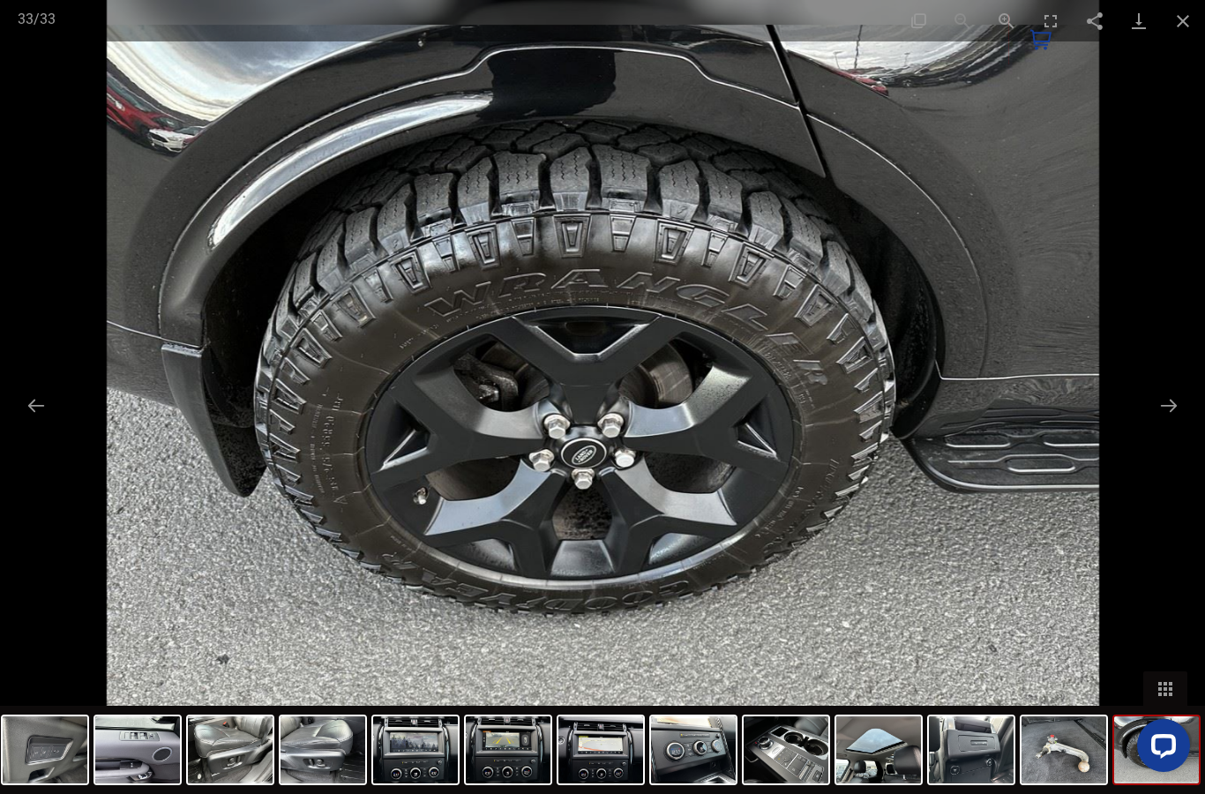
click at [1170, 413] on button "Next slide" at bounding box center [1169, 405] width 37 height 34
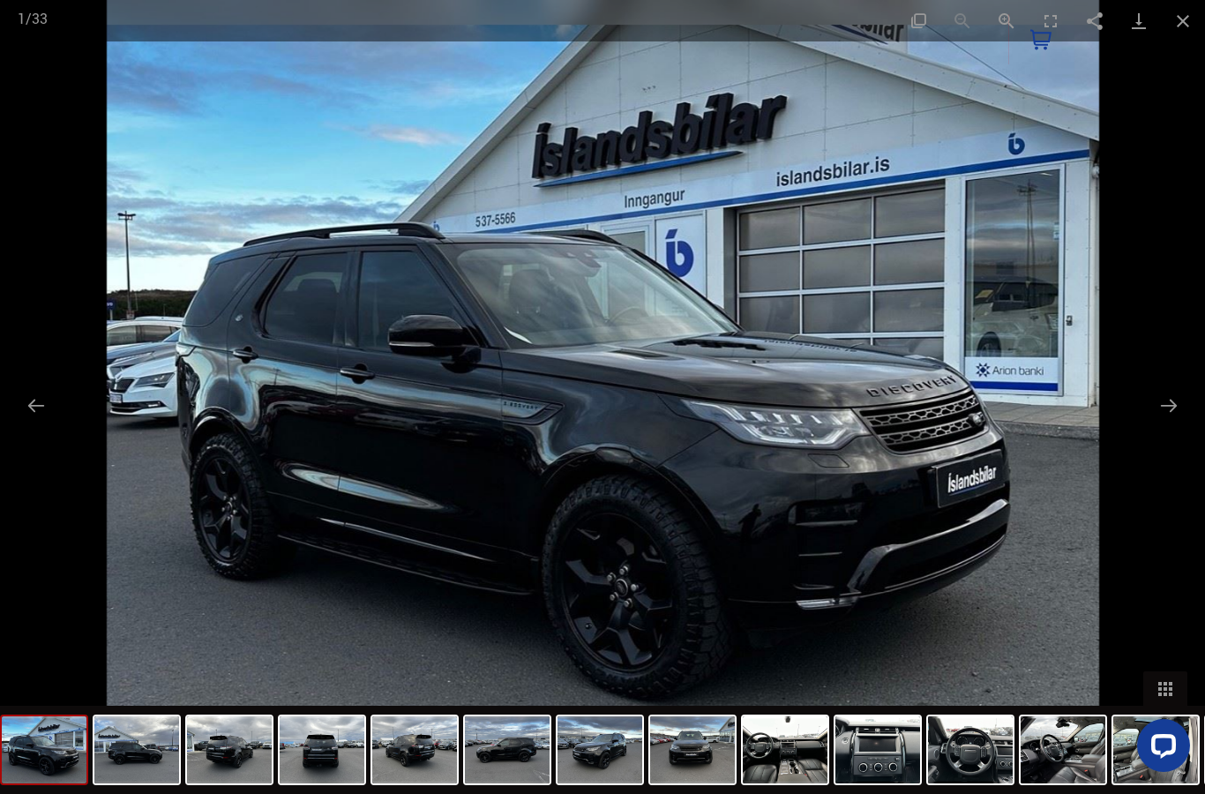
click at [1173, 411] on button "Next slide" at bounding box center [1169, 405] width 37 height 34
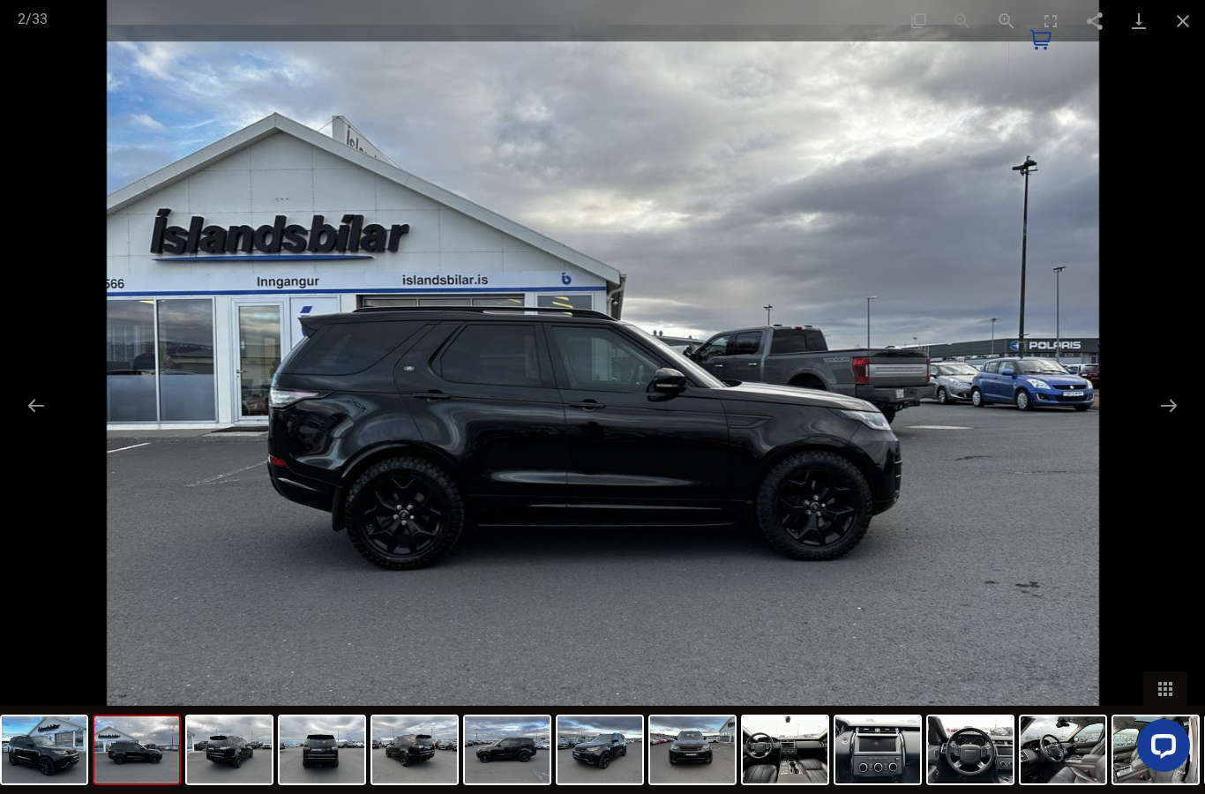
click at [1173, 417] on button "Next slide" at bounding box center [1169, 405] width 37 height 34
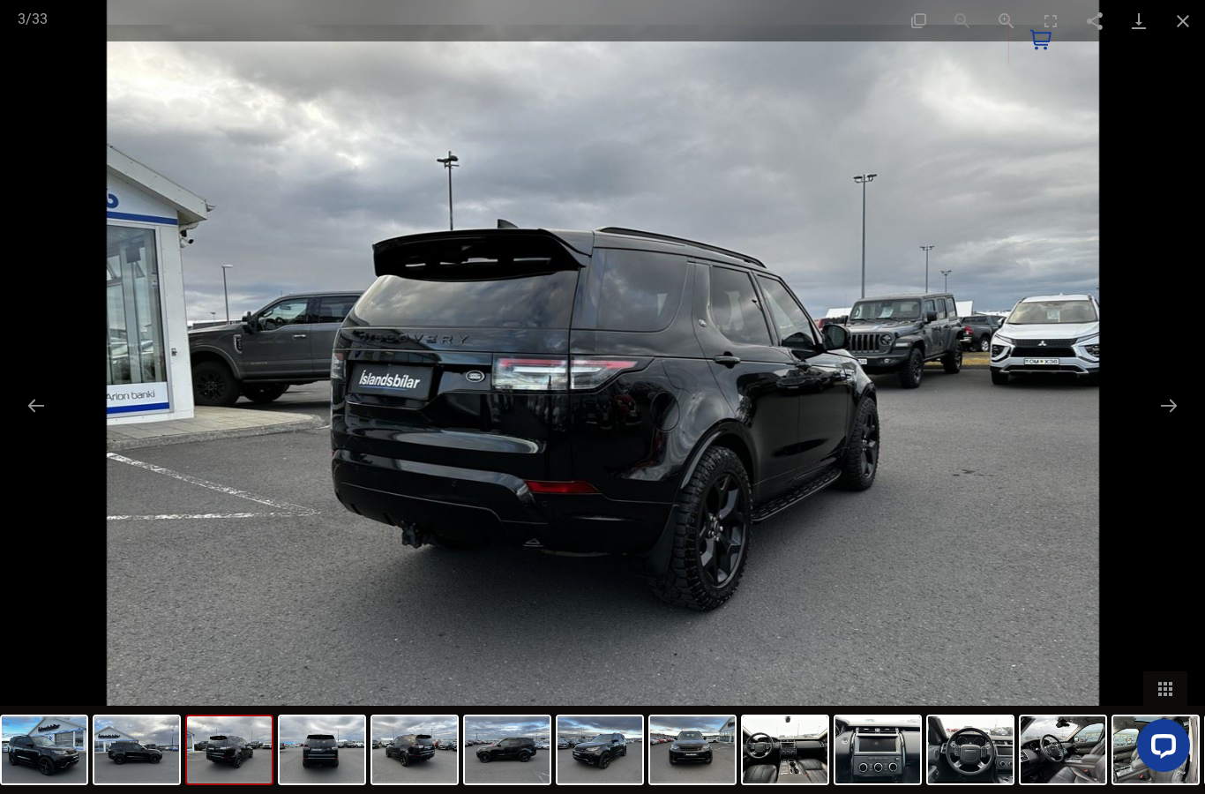
click at [23, 410] on button "Previous slide" at bounding box center [36, 405] width 37 height 34
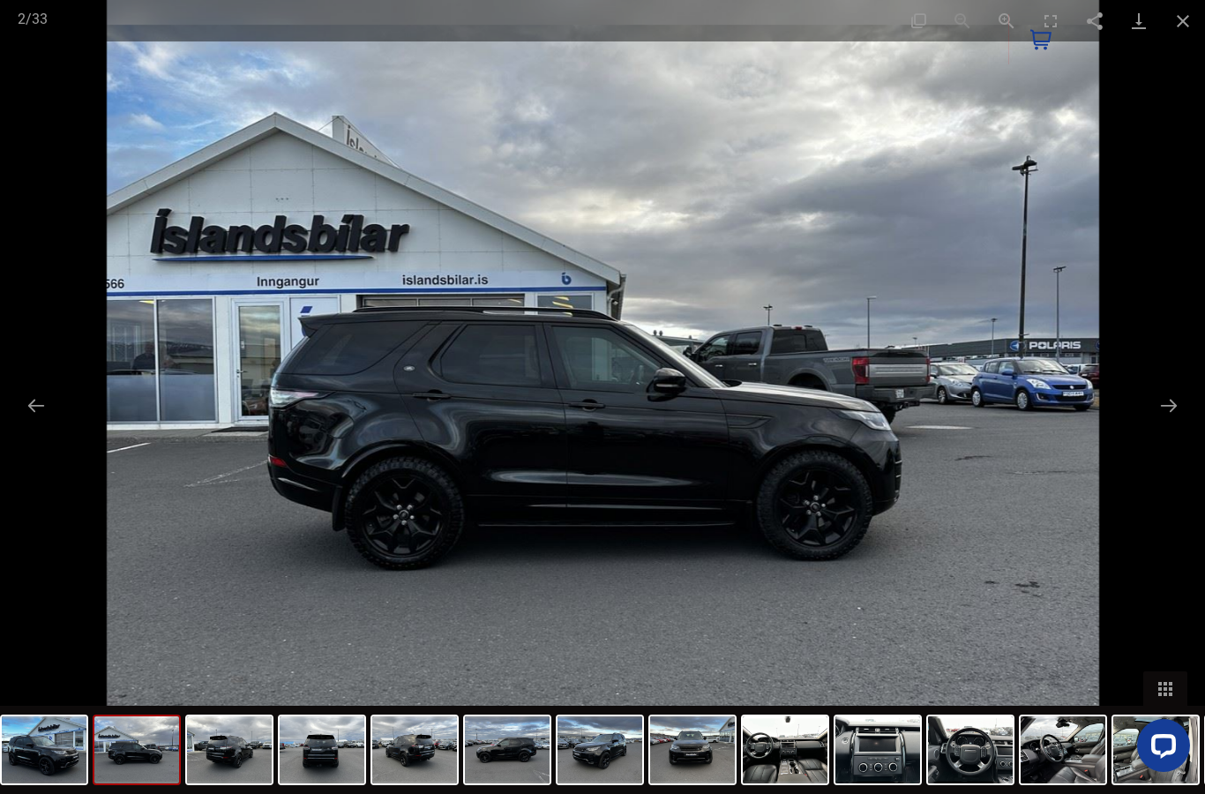
click at [25, 406] on button "Previous slide" at bounding box center [36, 405] width 37 height 34
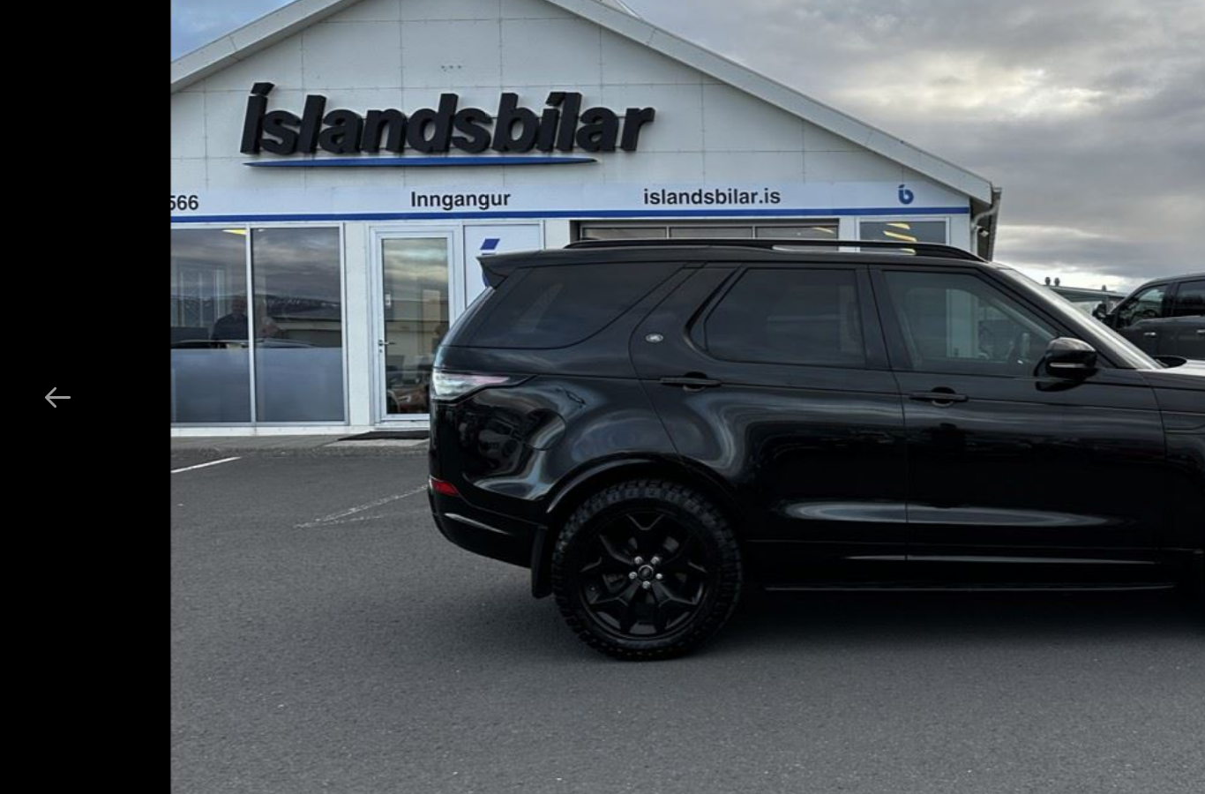
click at [26, 388] on button "Previous slide" at bounding box center [36, 405] width 37 height 34
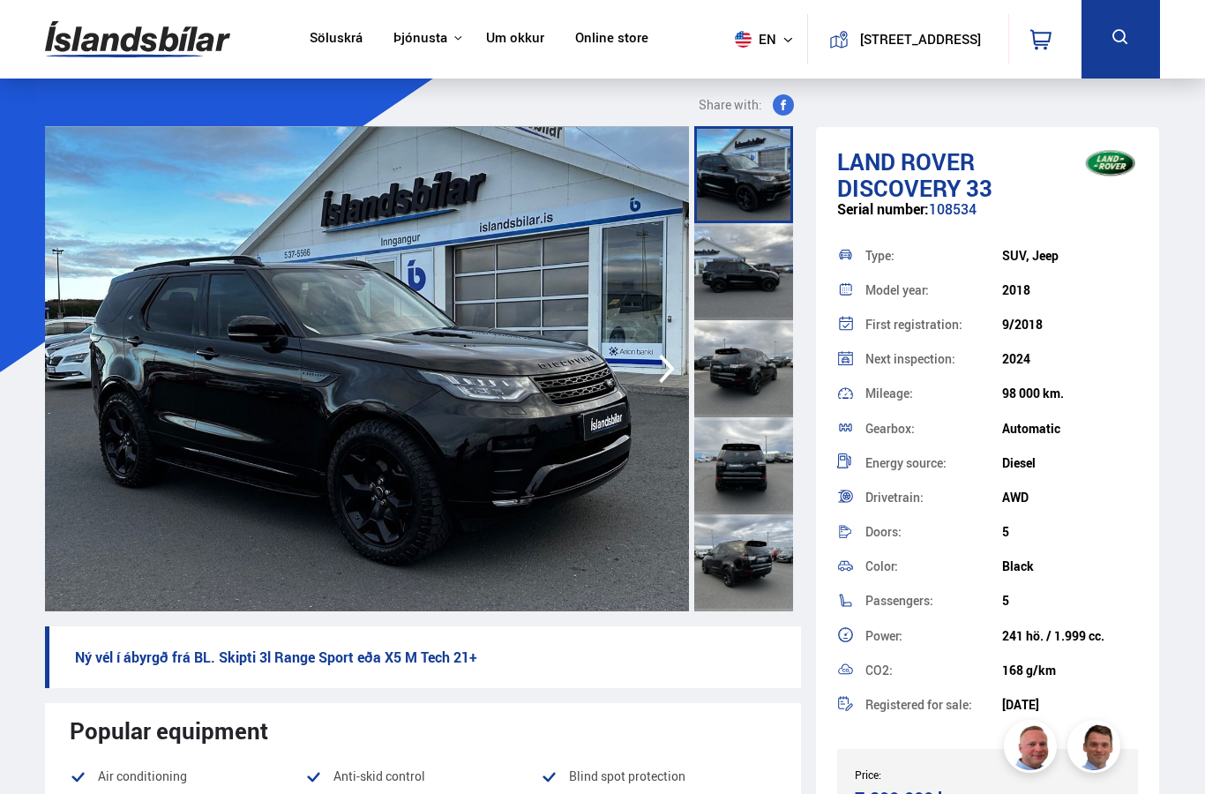
click at [130, 330] on img at bounding box center [367, 368] width 644 height 485
